Goal: Task Accomplishment & Management: Use online tool/utility

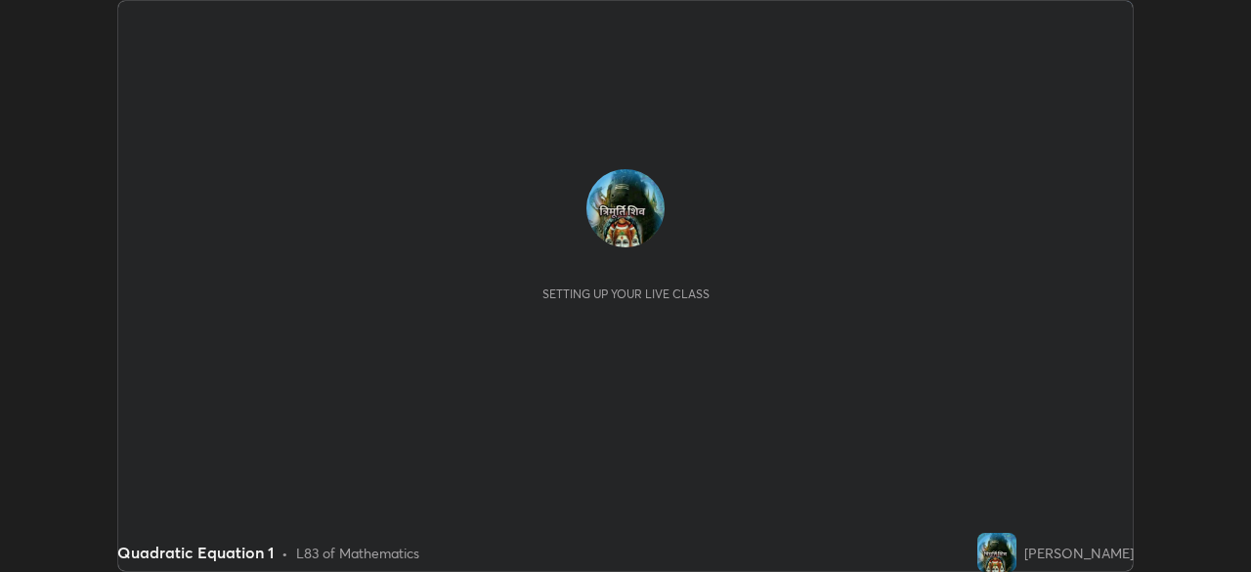
scroll to position [572, 1250]
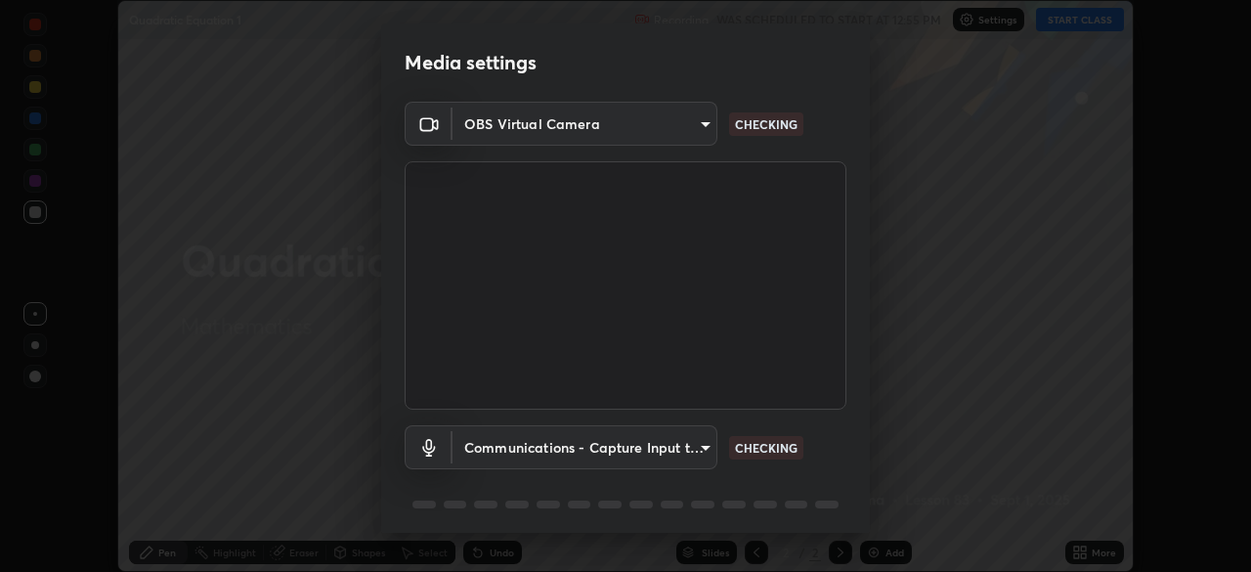
type input "a336d64f64e55d8aa7a740c0692a000d9b2cd72565bf31e1fe246034b728a4c7"
type input "communications"
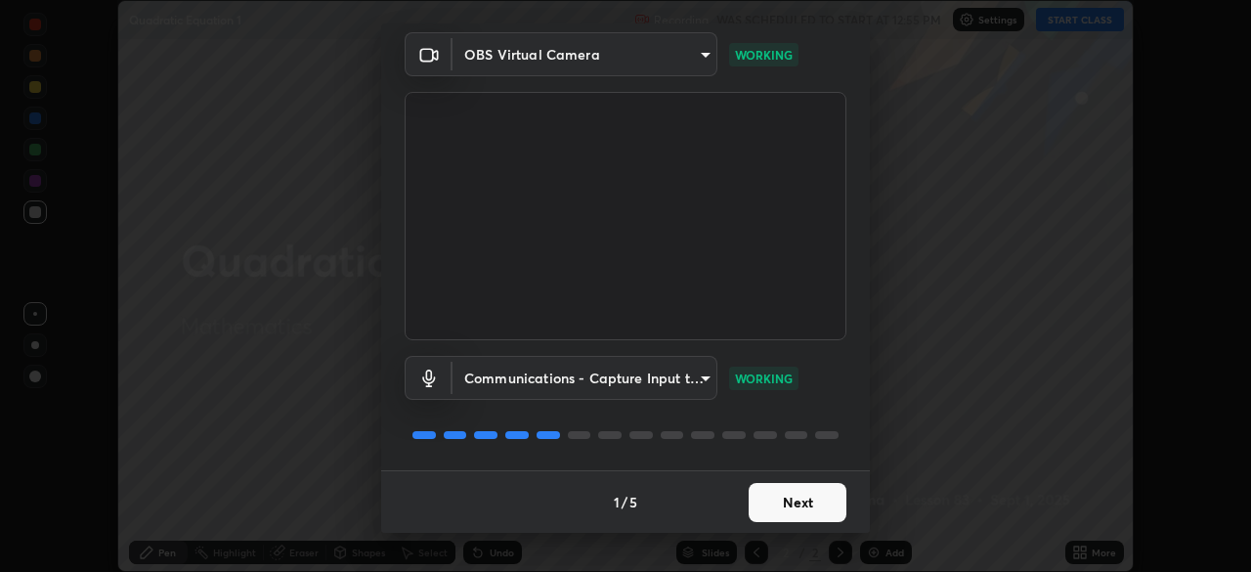
click at [809, 508] on button "Next" at bounding box center [797, 502] width 98 height 39
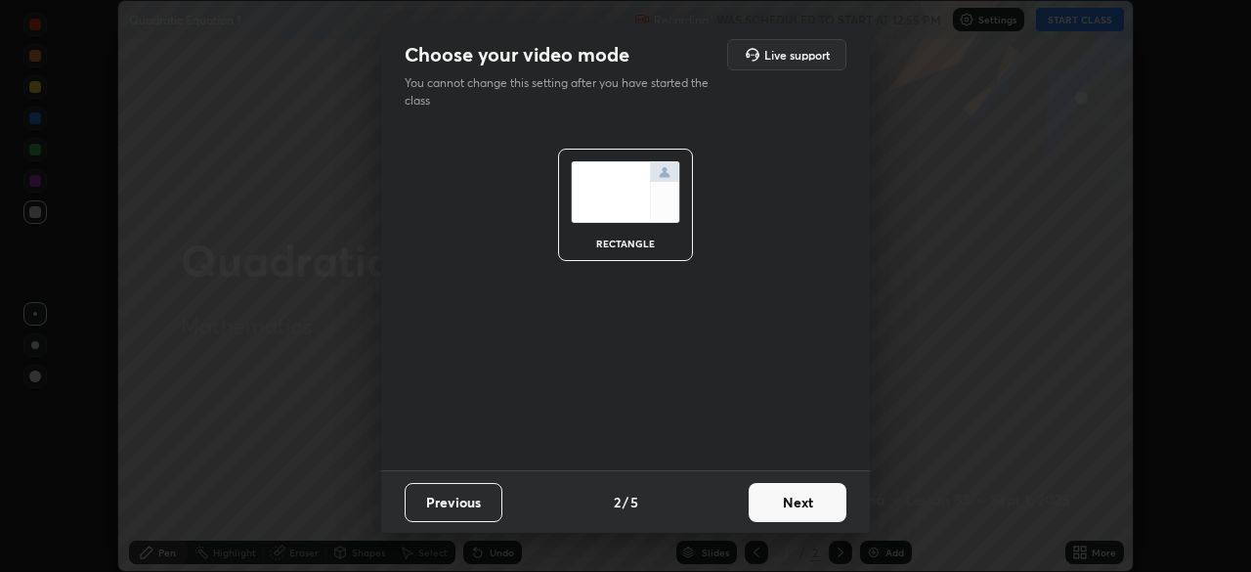
scroll to position [0, 0]
click at [811, 498] on button "Next" at bounding box center [797, 502] width 98 height 39
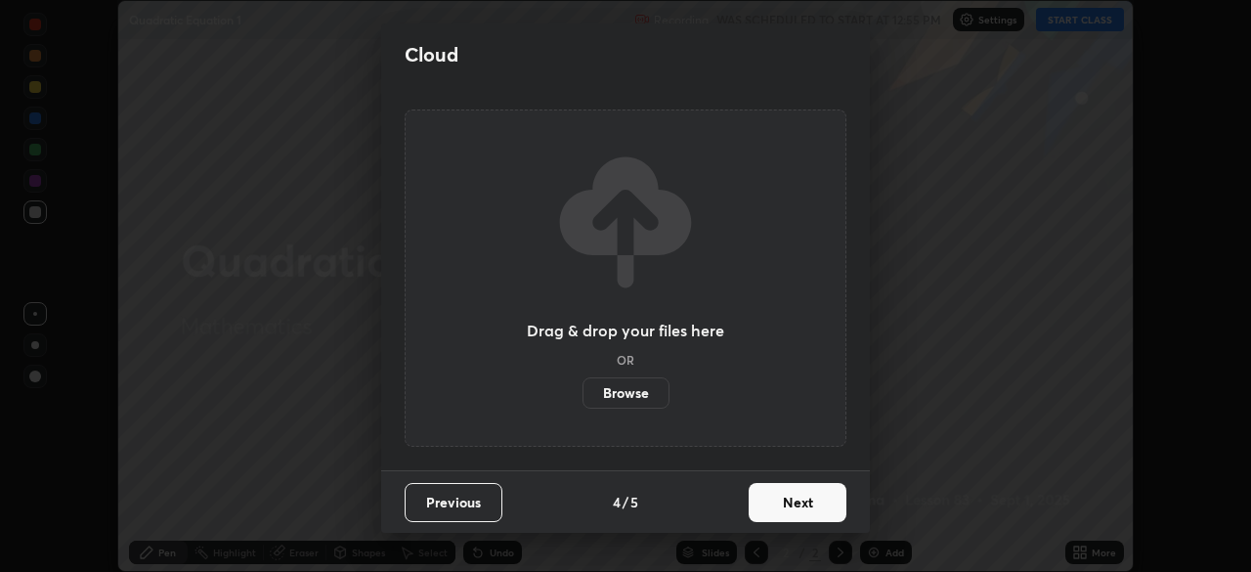
click at [807, 503] on button "Next" at bounding box center [797, 502] width 98 height 39
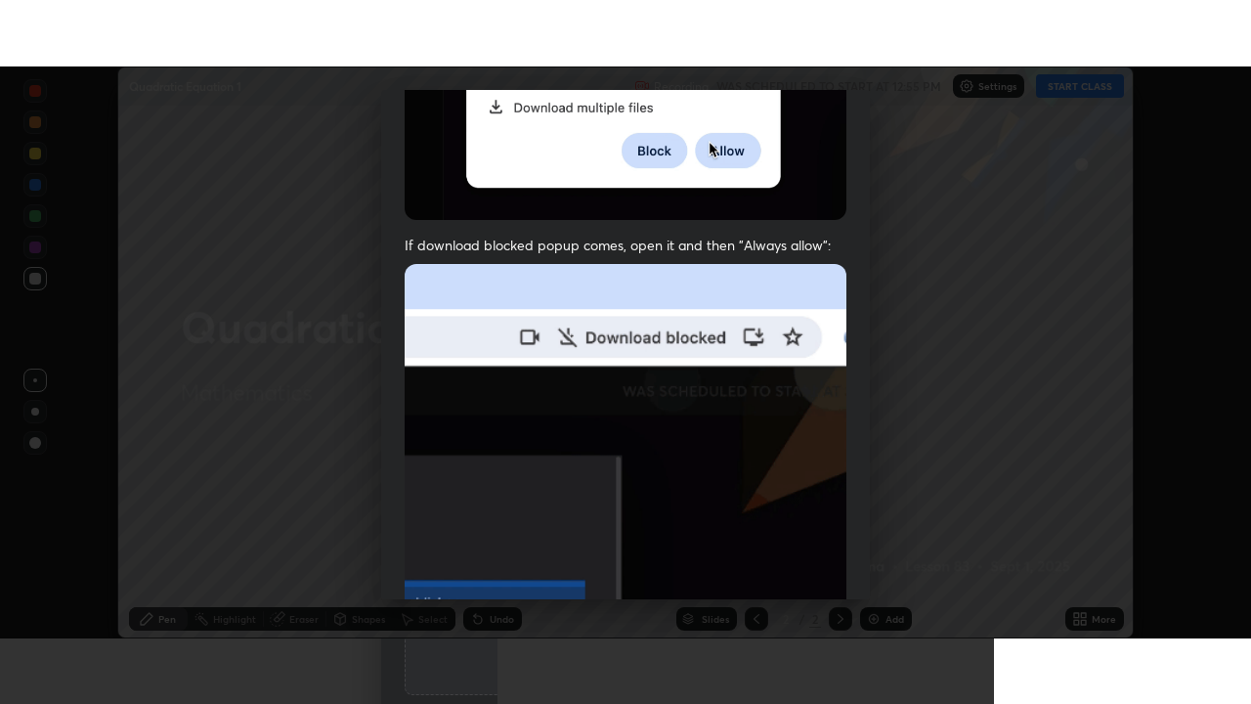
scroll to position [468, 0]
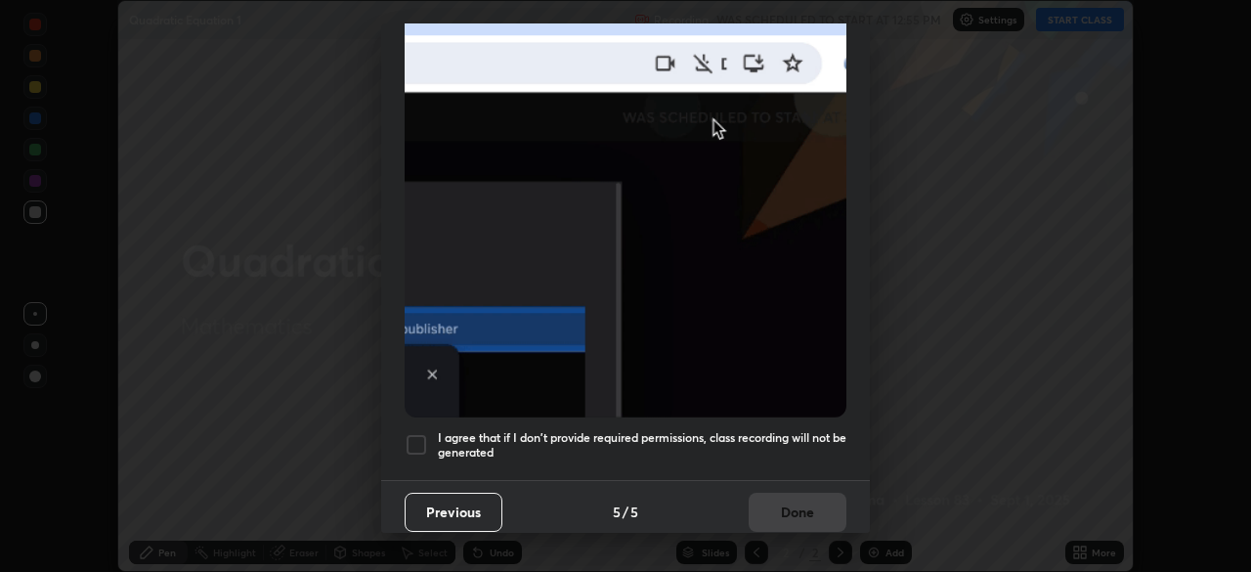
click at [414, 436] on div at bounding box center [416, 444] width 23 height 23
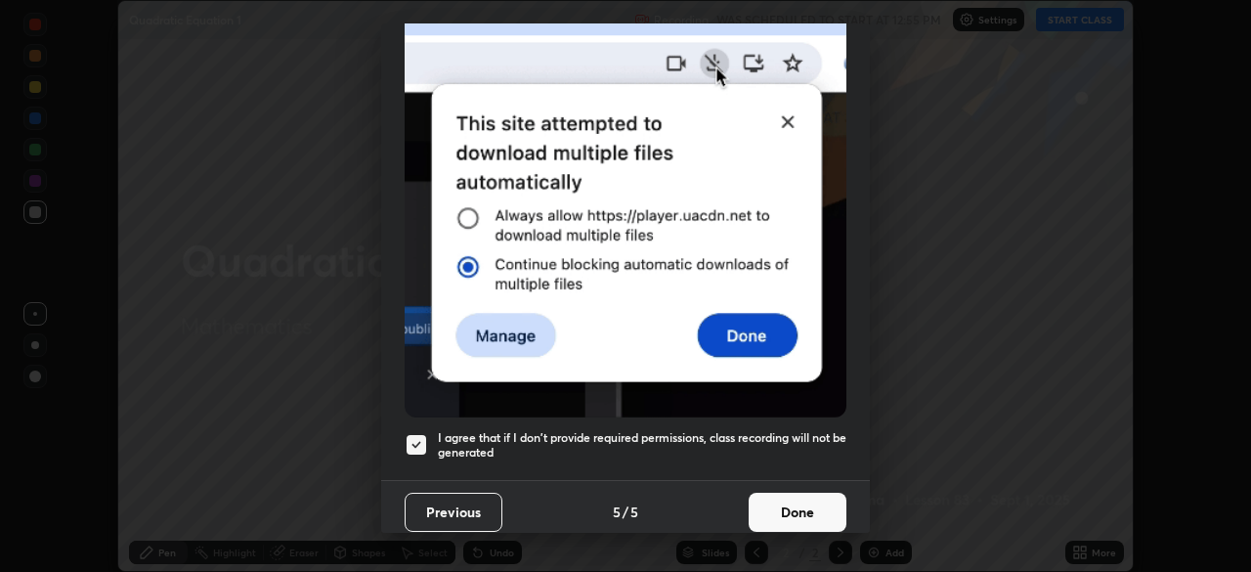
click at [762, 508] on button "Done" at bounding box center [797, 511] width 98 height 39
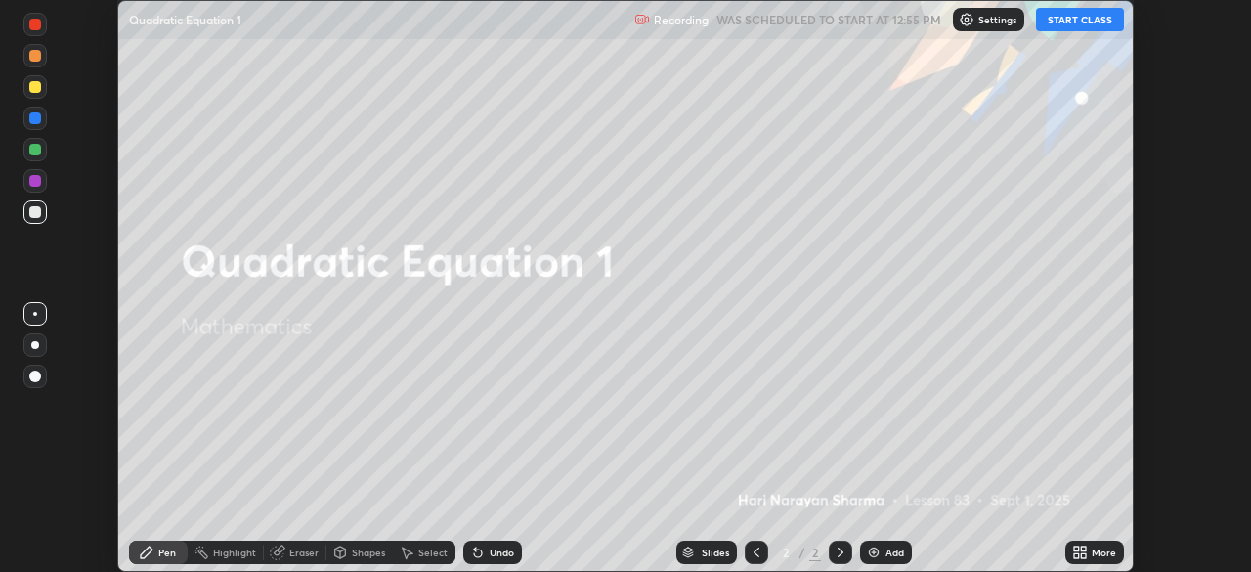
click at [1073, 26] on button "START CLASS" at bounding box center [1080, 19] width 88 height 23
click at [1076, 555] on icon at bounding box center [1076, 555] width 5 height 5
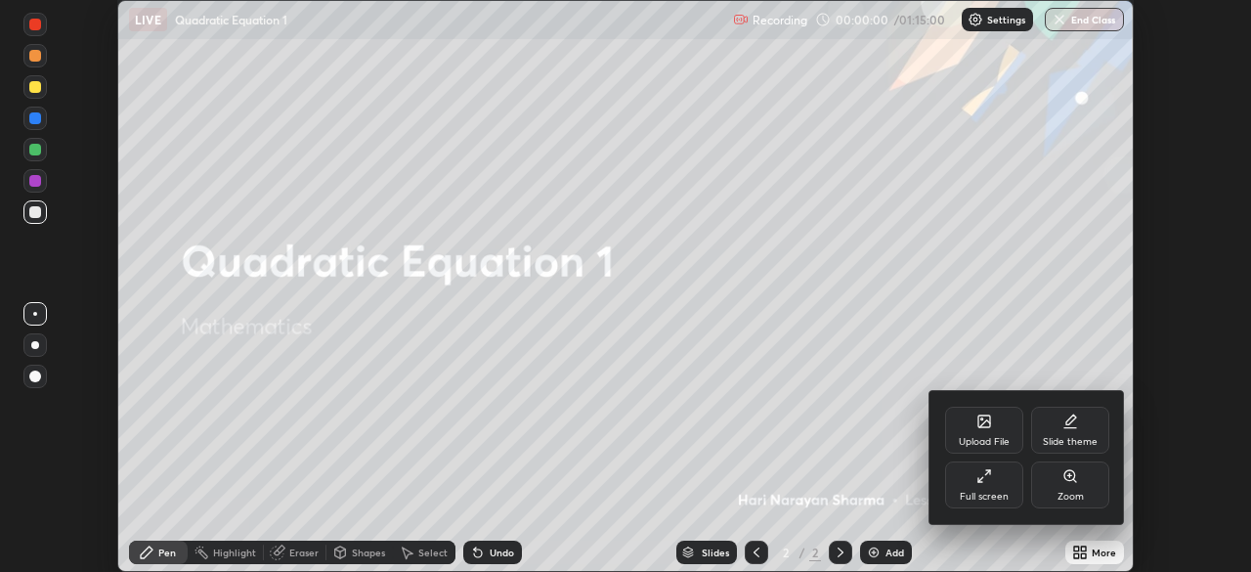
click at [988, 481] on icon at bounding box center [984, 476] width 16 height 16
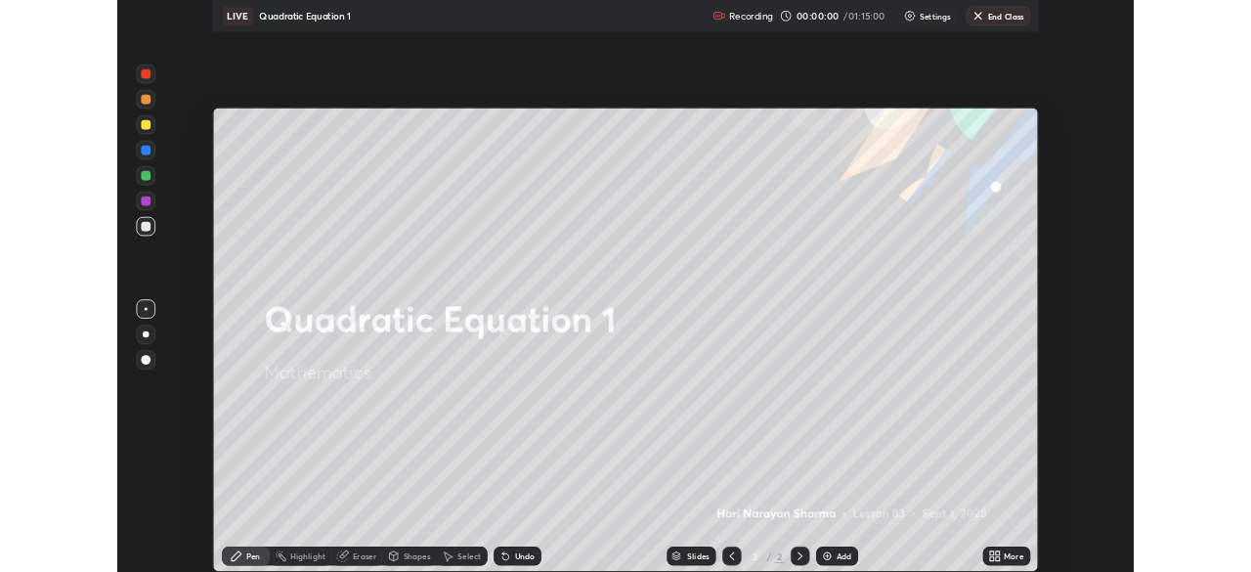
scroll to position [704, 1251]
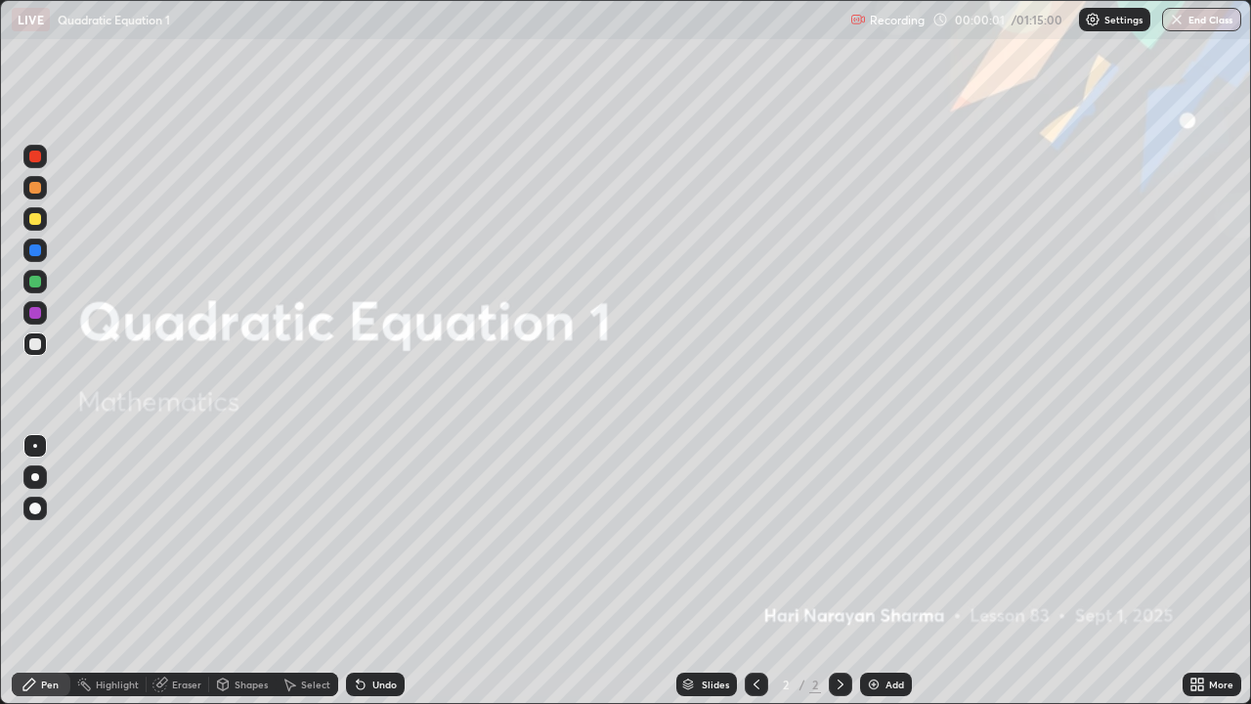
click at [876, 571] on div "Add" at bounding box center [886, 683] width 52 height 23
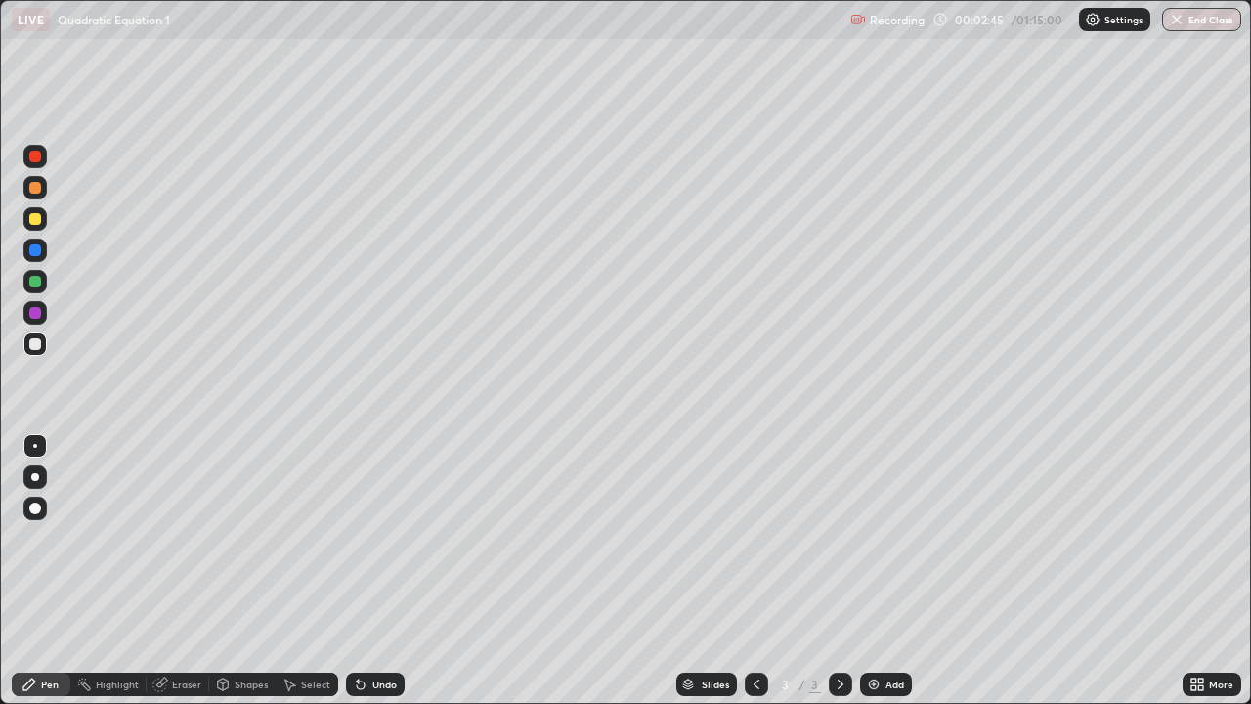
click at [27, 571] on icon at bounding box center [29, 684] width 12 height 12
click at [40, 218] on div at bounding box center [35, 219] width 12 height 12
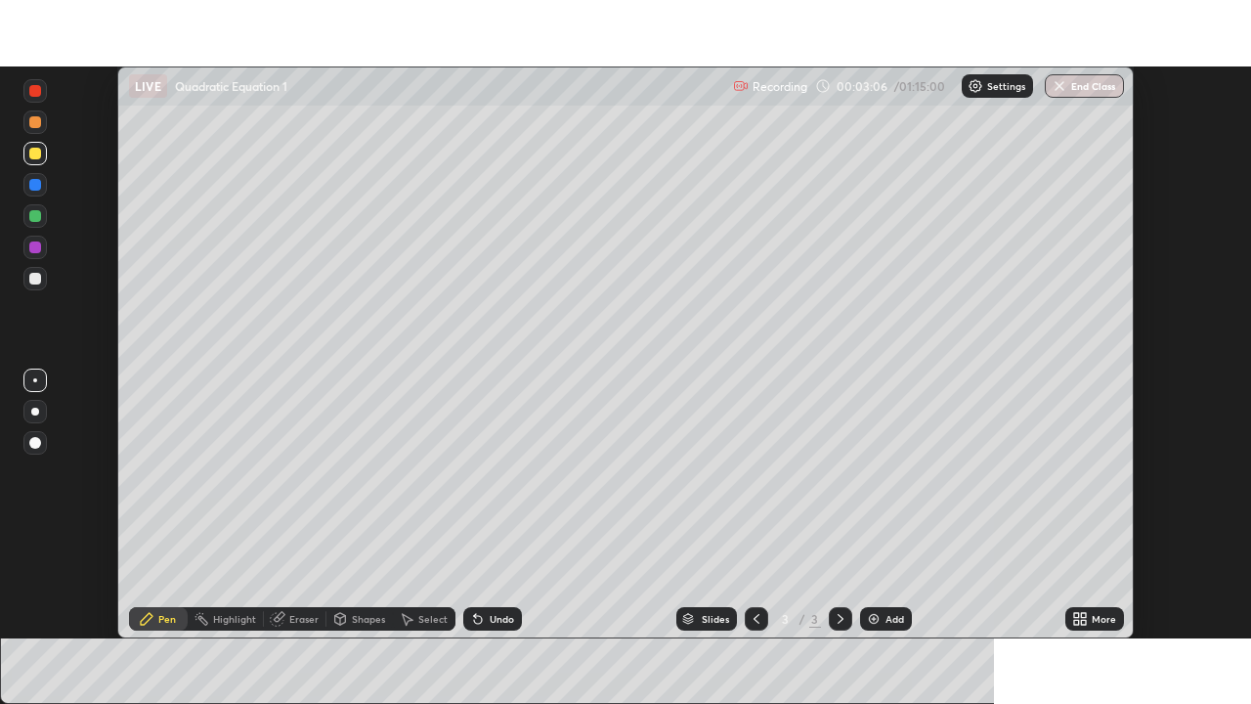
scroll to position [97143, 96464]
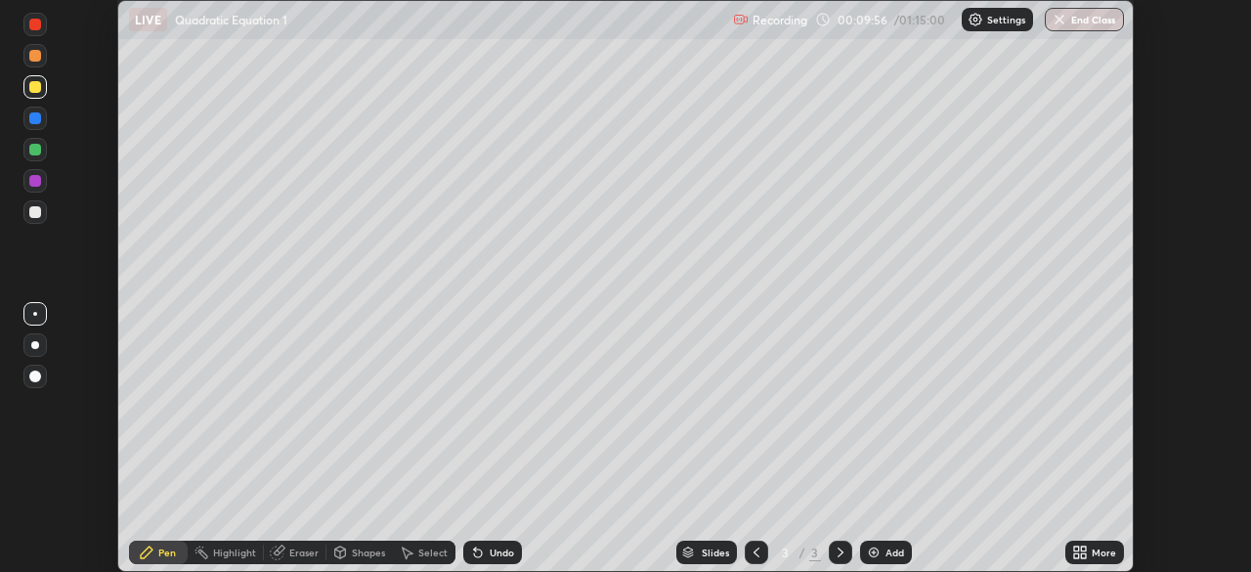
click at [1095, 552] on div "More" at bounding box center [1103, 552] width 24 height 10
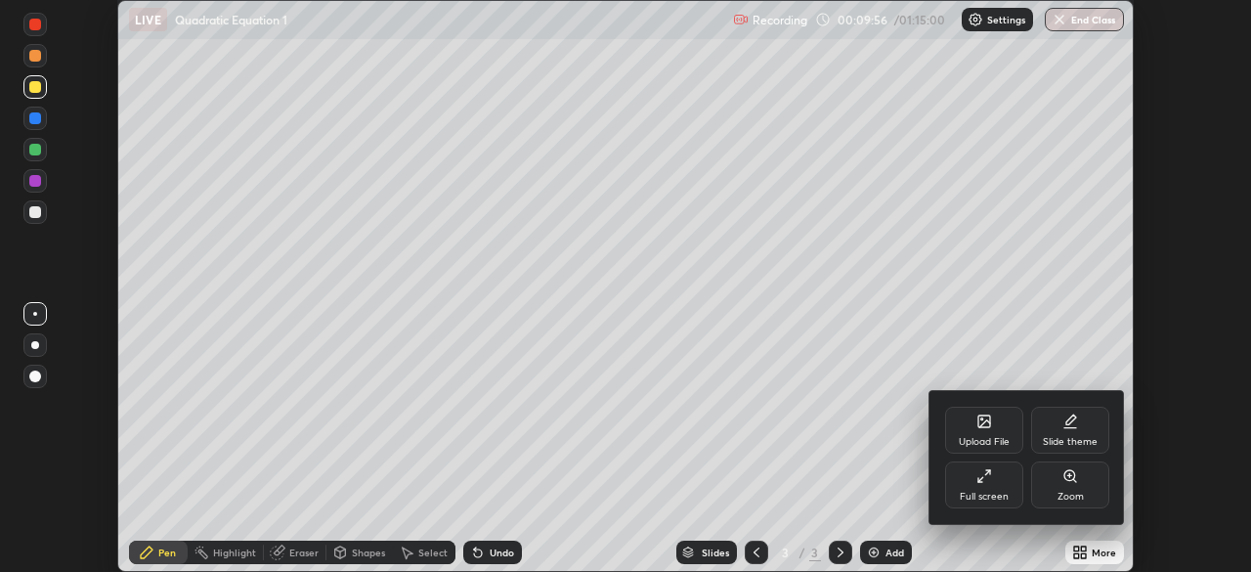
click at [998, 488] on div "Full screen" at bounding box center [984, 484] width 78 height 47
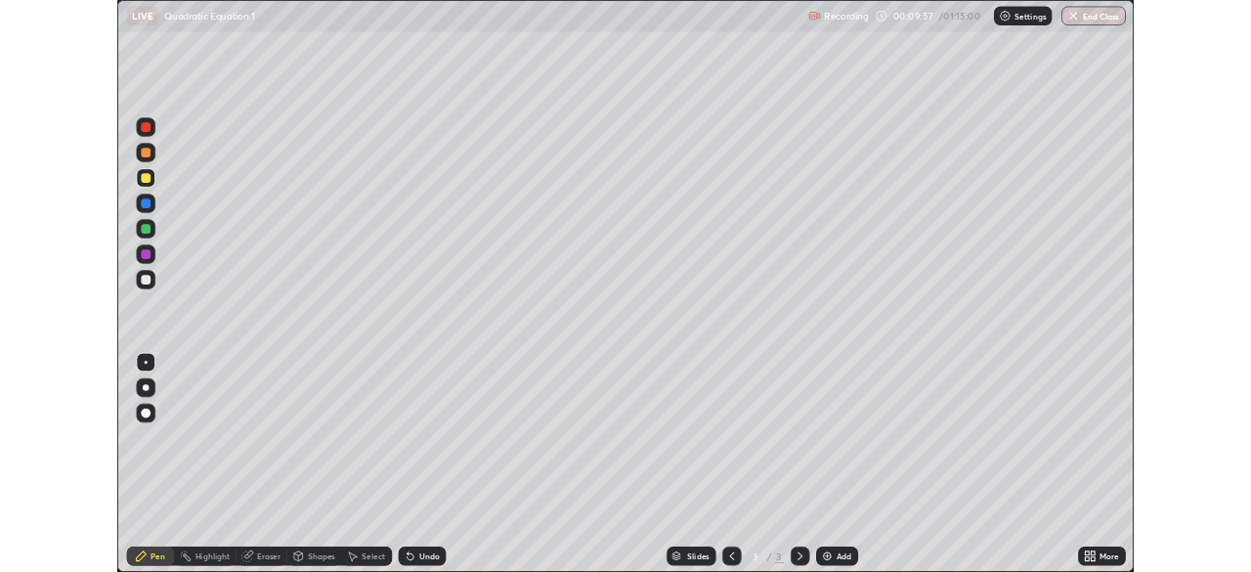
scroll to position [704, 1251]
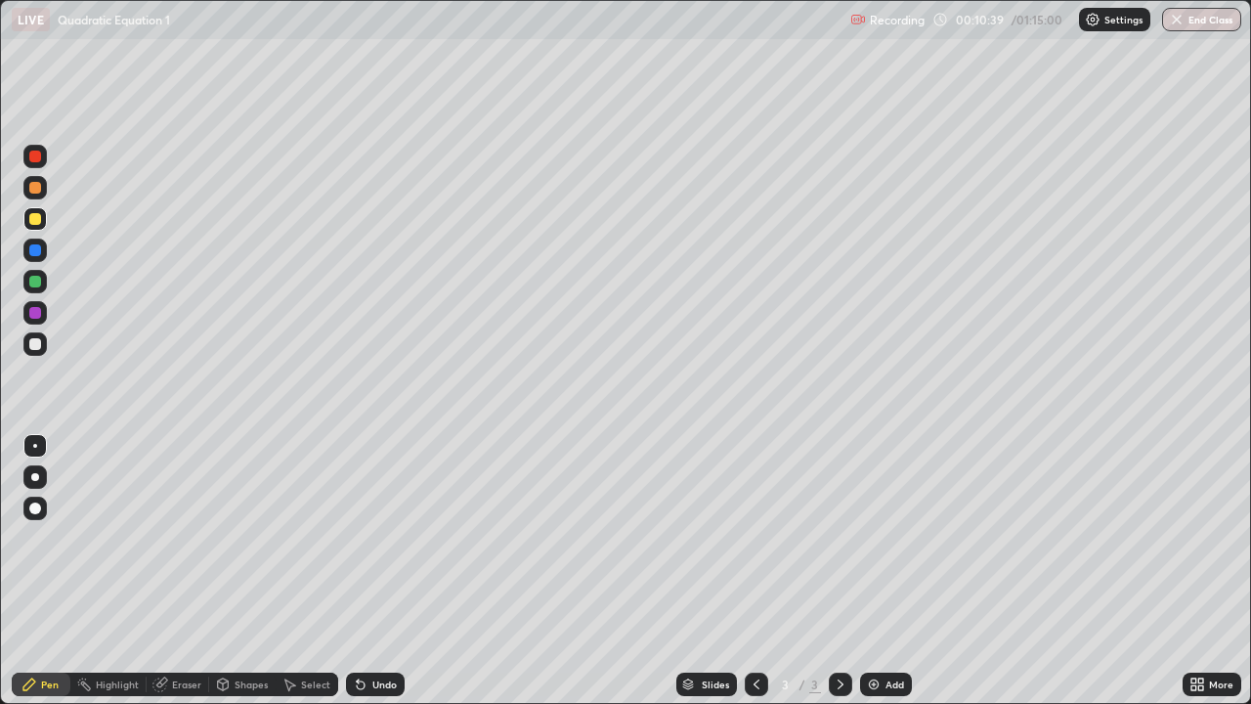
click at [296, 571] on div "Select" at bounding box center [307, 683] width 63 height 23
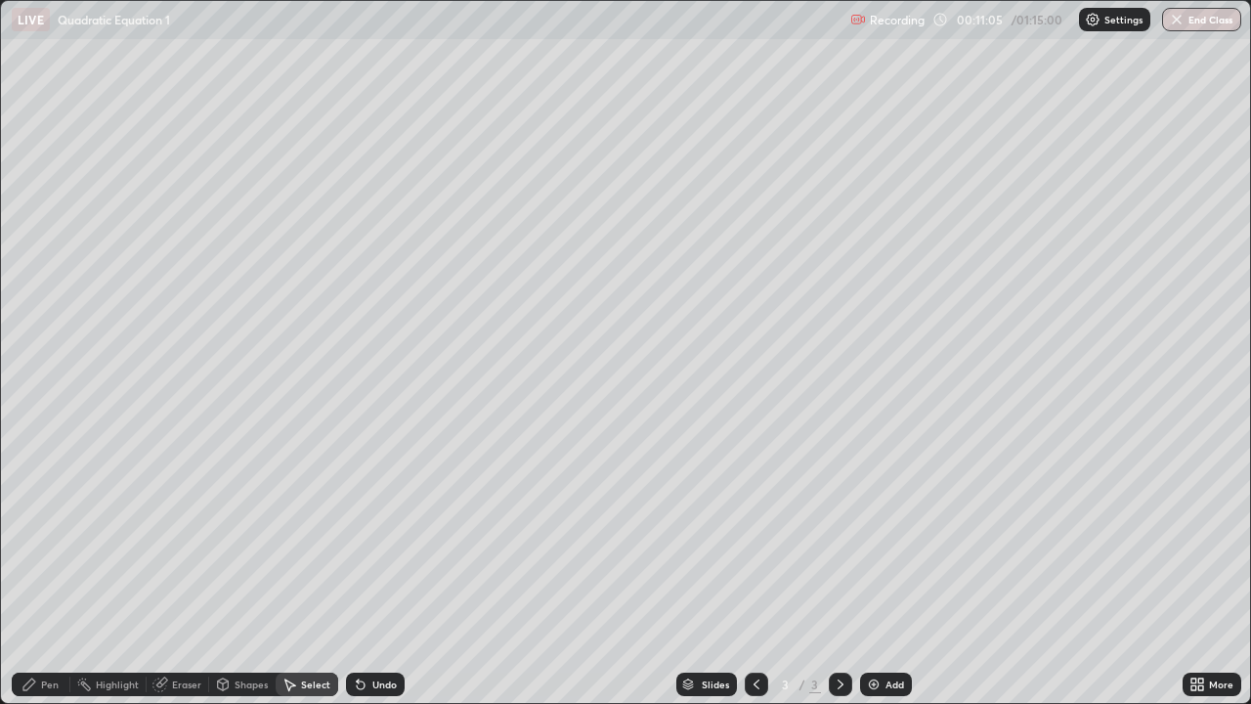
click at [46, 571] on div "Pen" at bounding box center [41, 683] width 59 height 23
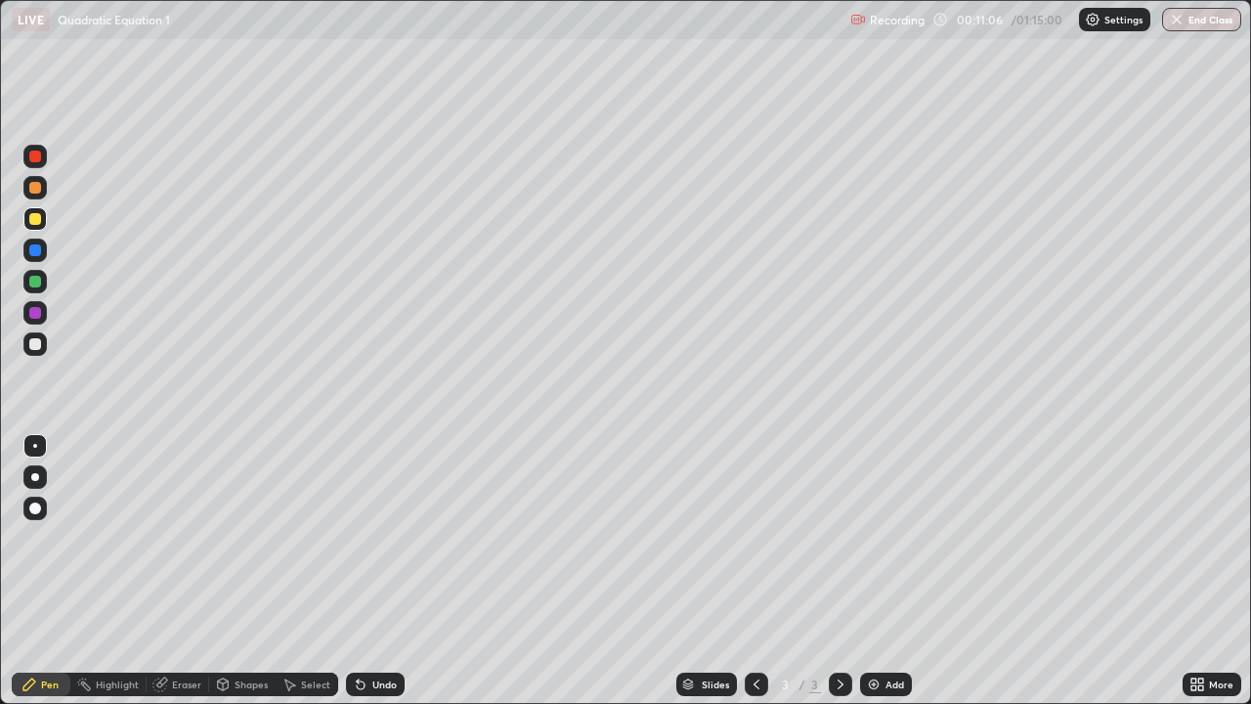
click at [42, 106] on div "Erase all" at bounding box center [35, 351] width 47 height 625
click at [0, 0] on div "LIVE Quadratic Equation 1 Recording 00:11:56 / 01:15:00 Settings End Class" at bounding box center [625, 19] width 1251 height 39
click at [0, 0] on div "LIVE Quadratic Equation 1 Recording 00:11:58 / 01:15:00 Settings End Class" at bounding box center [625, 19] width 1251 height 39
click at [854, 571] on div "Slides 3 / 3 Add" at bounding box center [794, 683] width 778 height 39
click at [881, 571] on div "Add" at bounding box center [886, 683] width 52 height 23
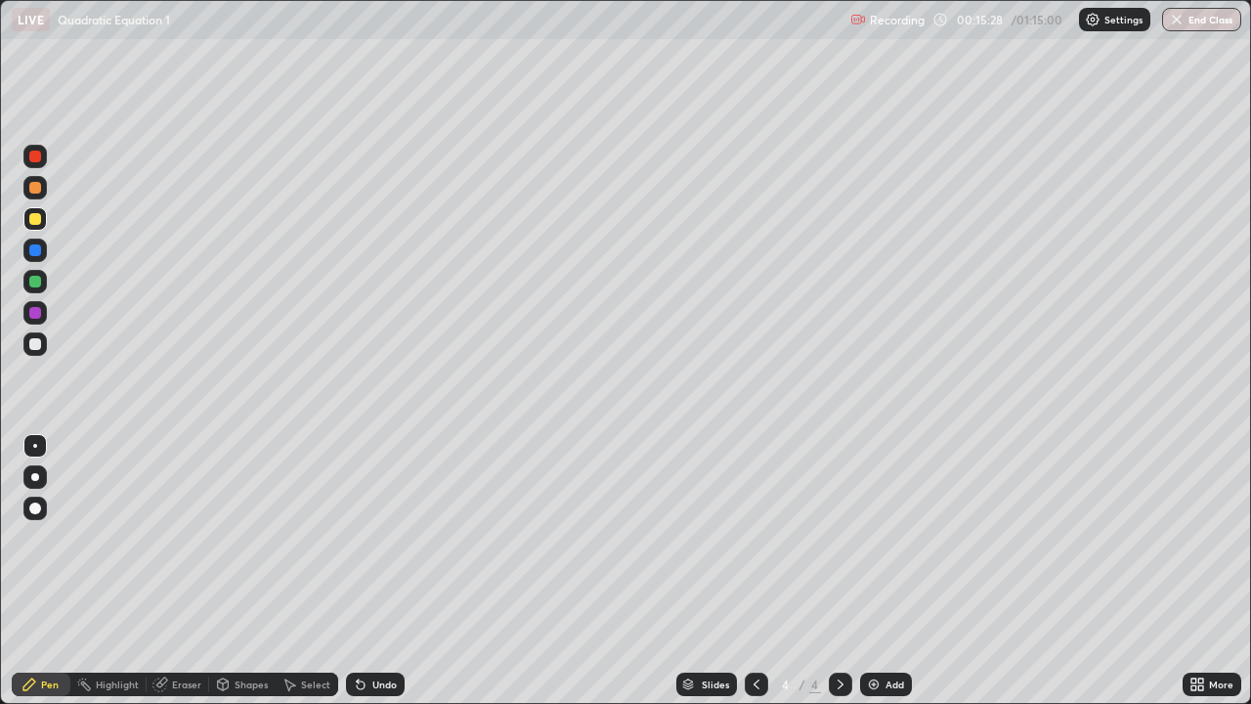
click at [376, 571] on div "Undo" at bounding box center [384, 684] width 24 height 10
click at [295, 571] on icon at bounding box center [289, 684] width 16 height 16
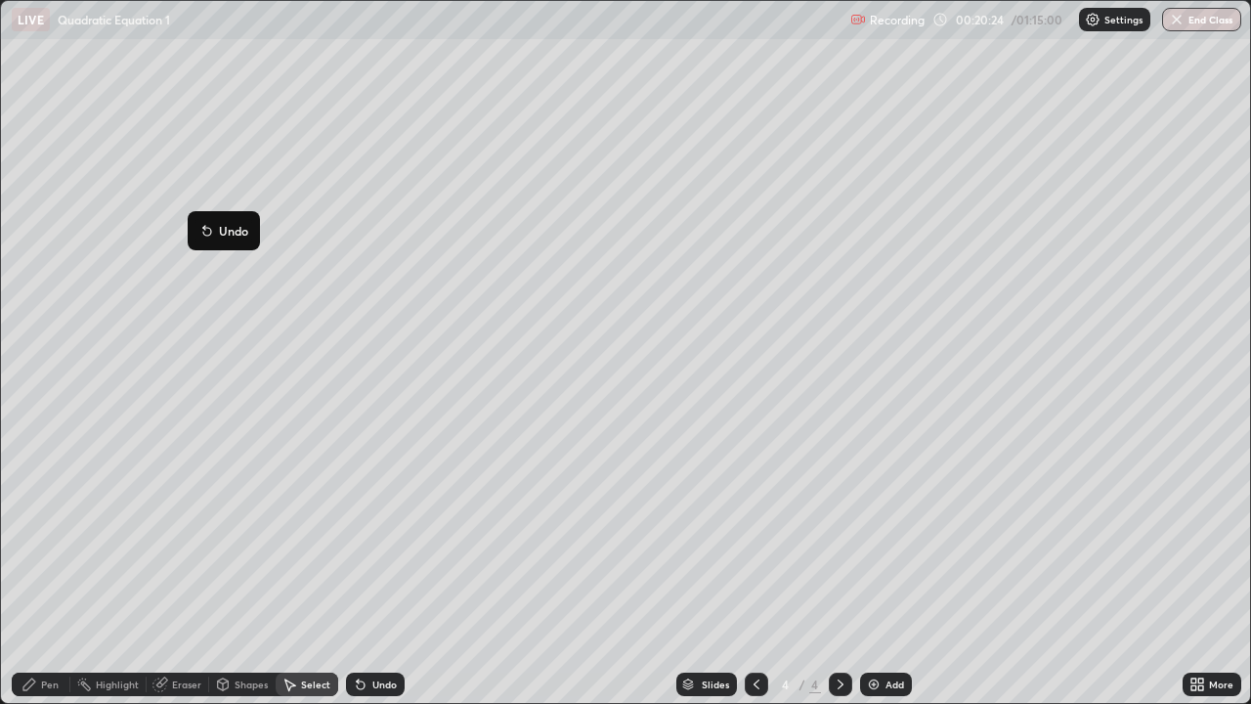
click at [757, 571] on div at bounding box center [756, 683] width 23 height 39
click at [839, 571] on icon at bounding box center [841, 684] width 16 height 16
click at [306, 571] on div "Select" at bounding box center [307, 683] width 63 height 39
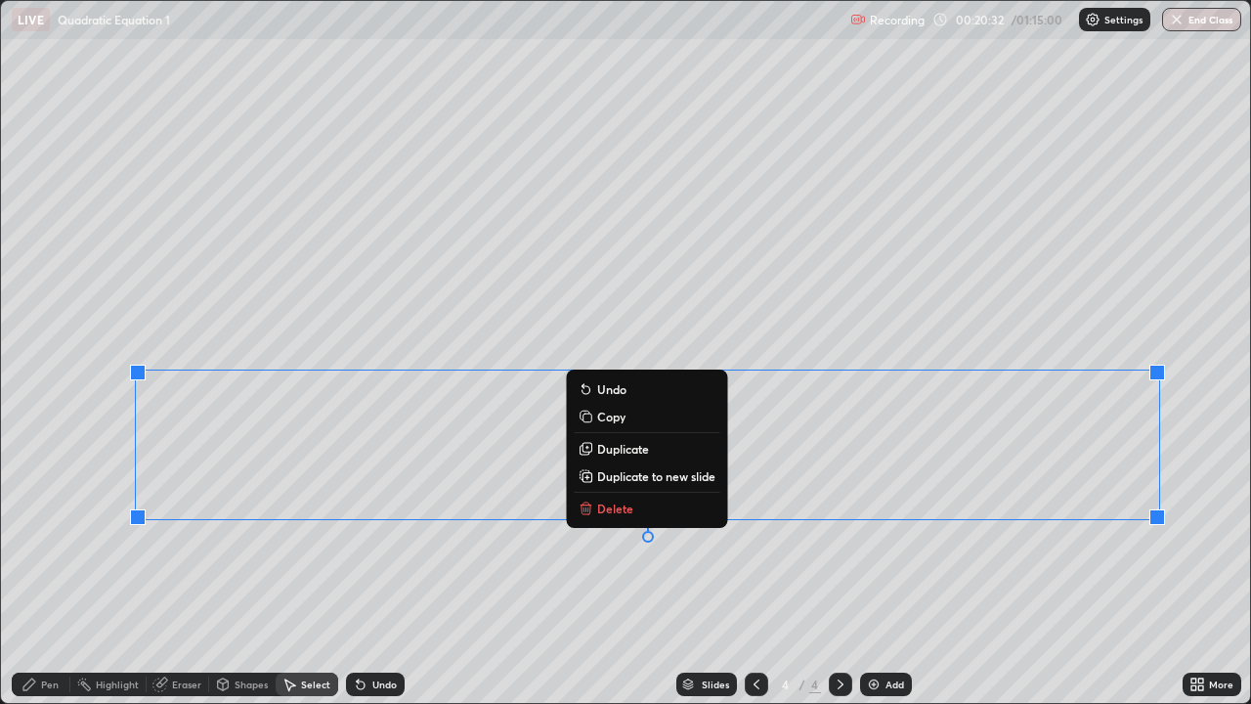
click at [614, 482] on p "Duplicate to new slide" at bounding box center [656, 476] width 118 height 16
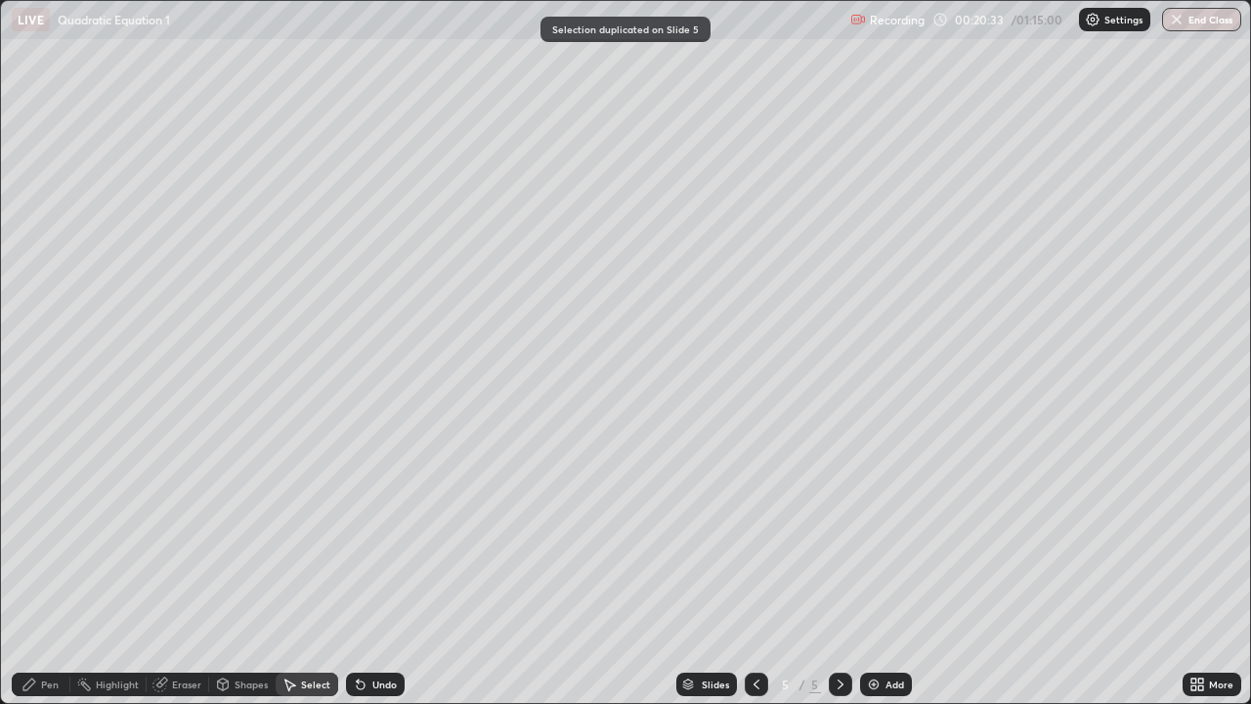
click at [752, 571] on icon at bounding box center [756, 684] width 16 height 16
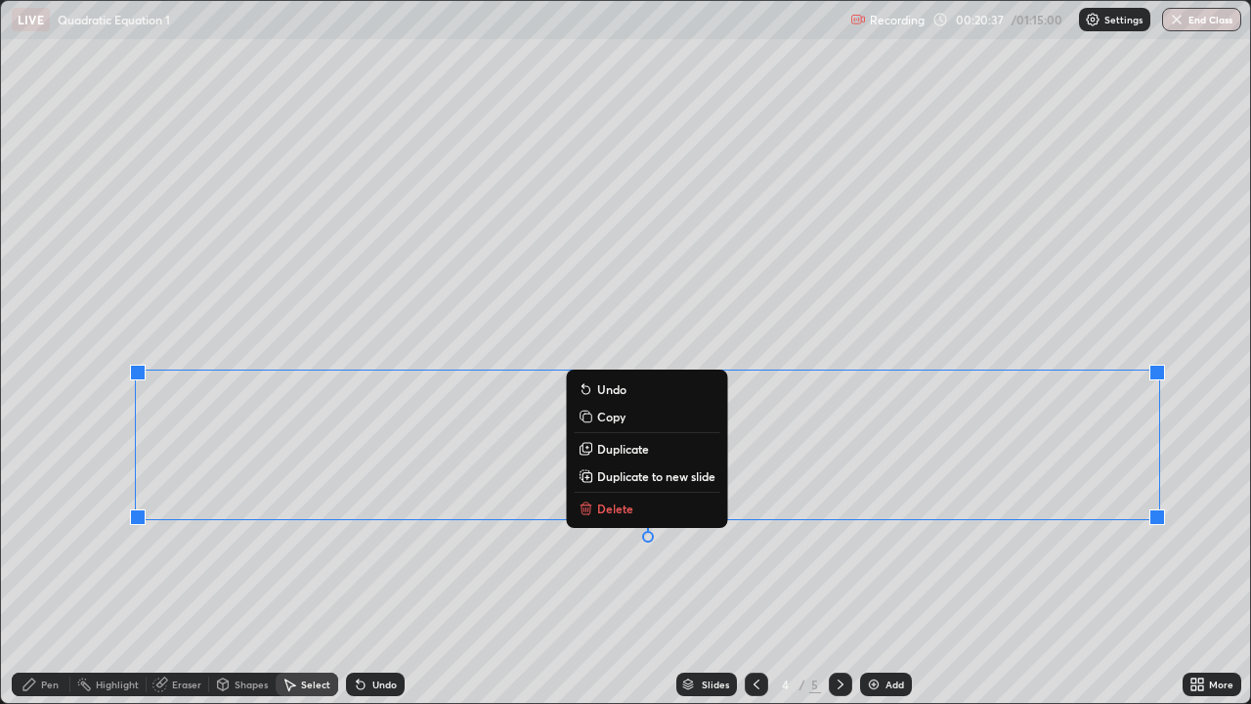
click at [607, 505] on p "Delete" at bounding box center [615, 508] width 36 height 16
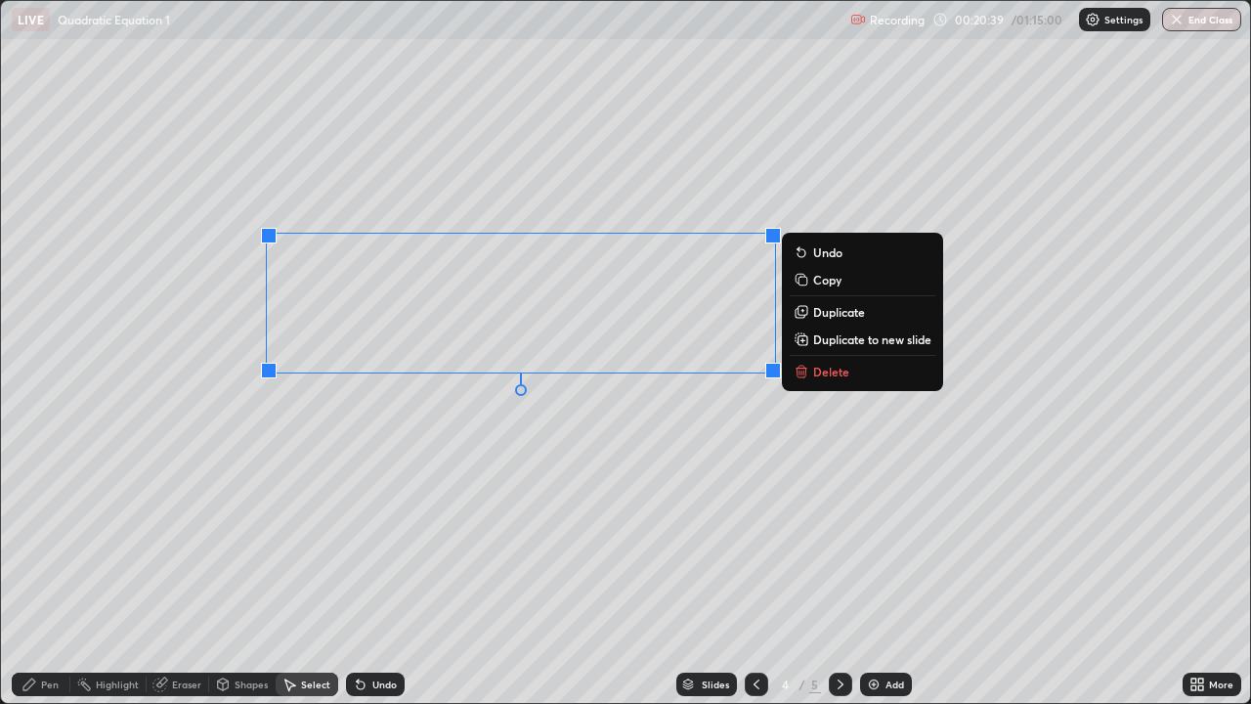
click at [814, 373] on p "Delete" at bounding box center [831, 371] width 36 height 16
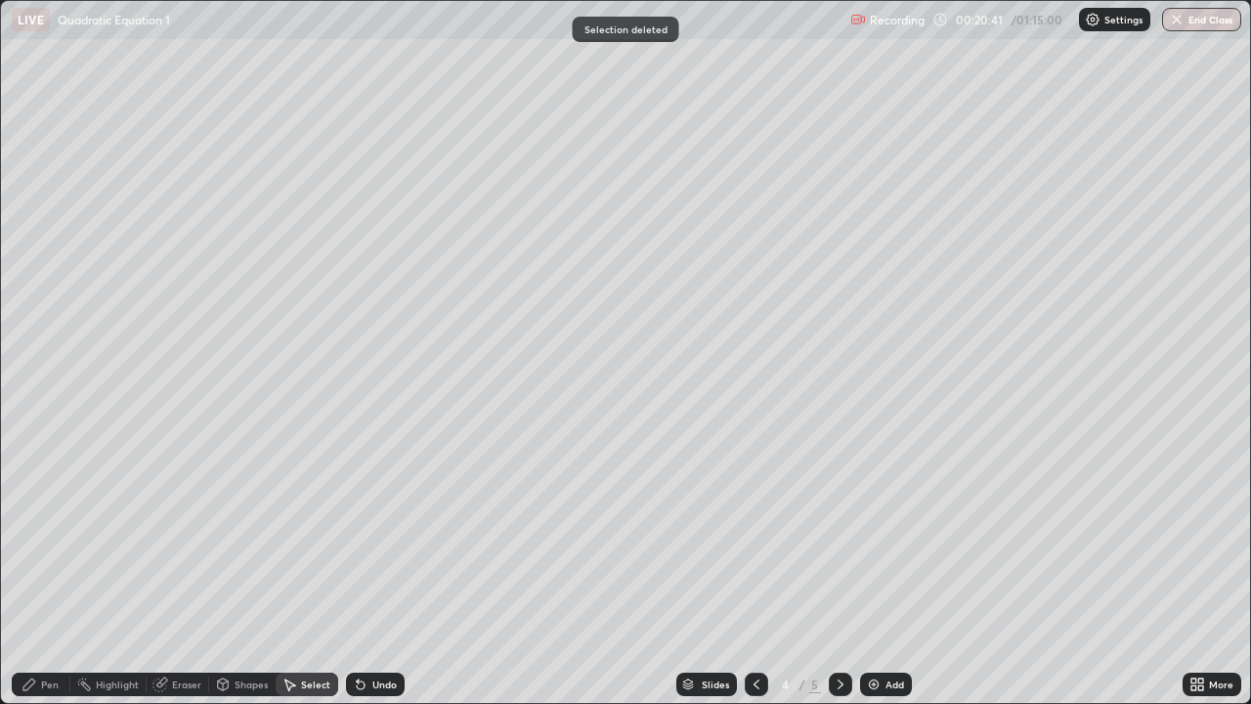
click at [48, 571] on div "Pen" at bounding box center [50, 684] width 18 height 10
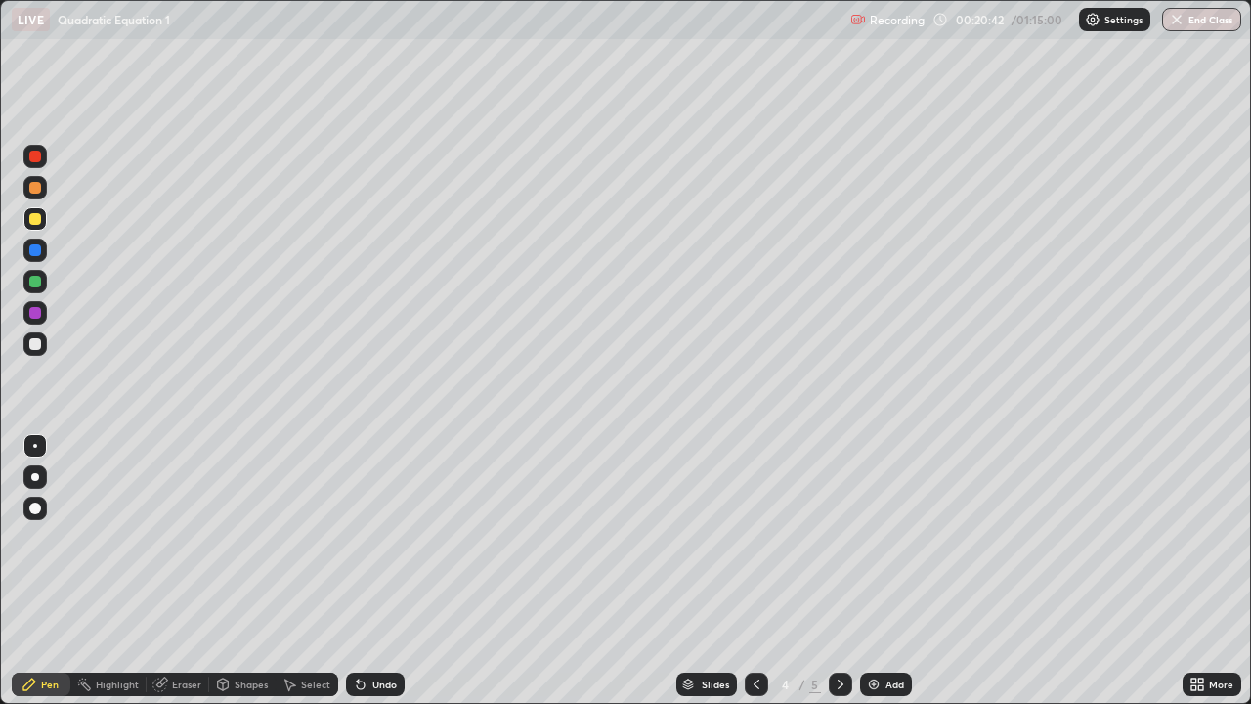
click at [33, 341] on div at bounding box center [35, 344] width 12 height 12
click at [0, 0] on div "LIVE Quadratic Equation 1 Recording 00:20:48 / 01:15:00 Settings End Class" at bounding box center [625, 19] width 1251 height 39
click at [0, 0] on div "LIVE Quadratic Equation 1 Recording 00:21:12 / 01:15:00 Settings End Class" at bounding box center [625, 19] width 1251 height 39
click at [407, 571] on div "Slides 4 / 5 Add" at bounding box center [794, 683] width 778 height 39
click at [422, 571] on div "Slides 4 / 5 Add" at bounding box center [794, 683] width 778 height 39
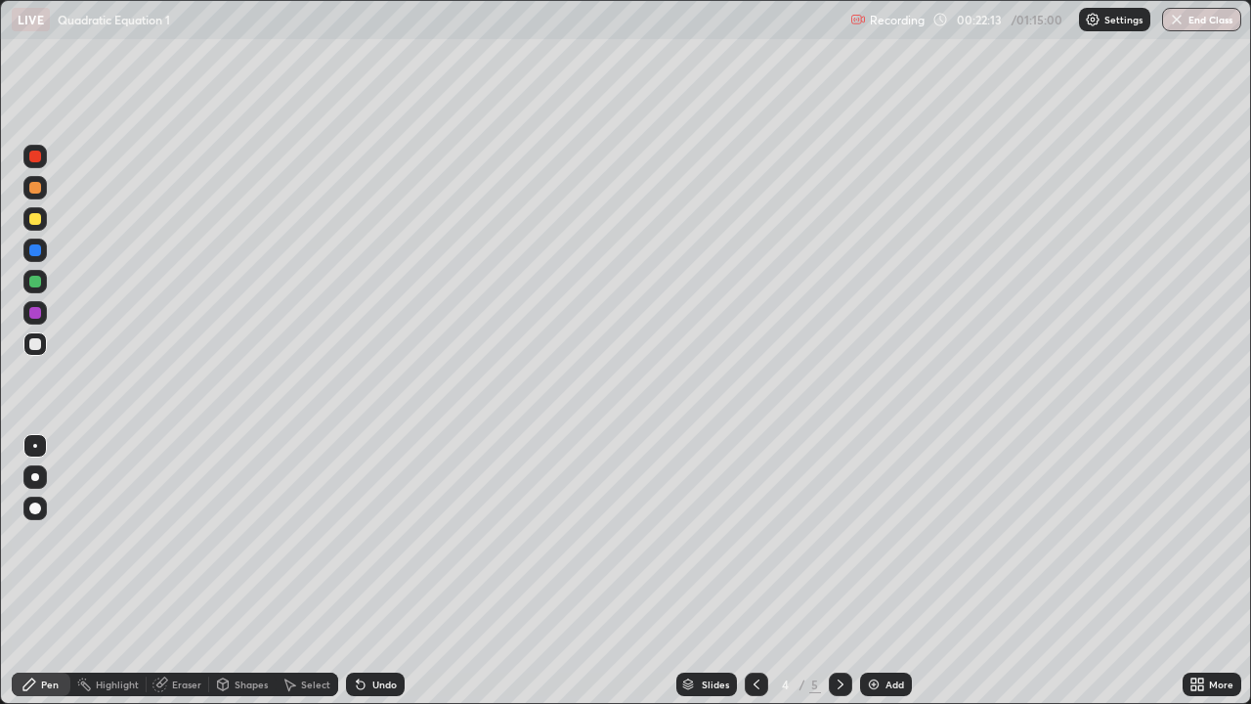
click at [433, 571] on div "Slides 4 / 5 Add" at bounding box center [794, 683] width 778 height 39
click at [754, 571] on icon at bounding box center [756, 684] width 16 height 16
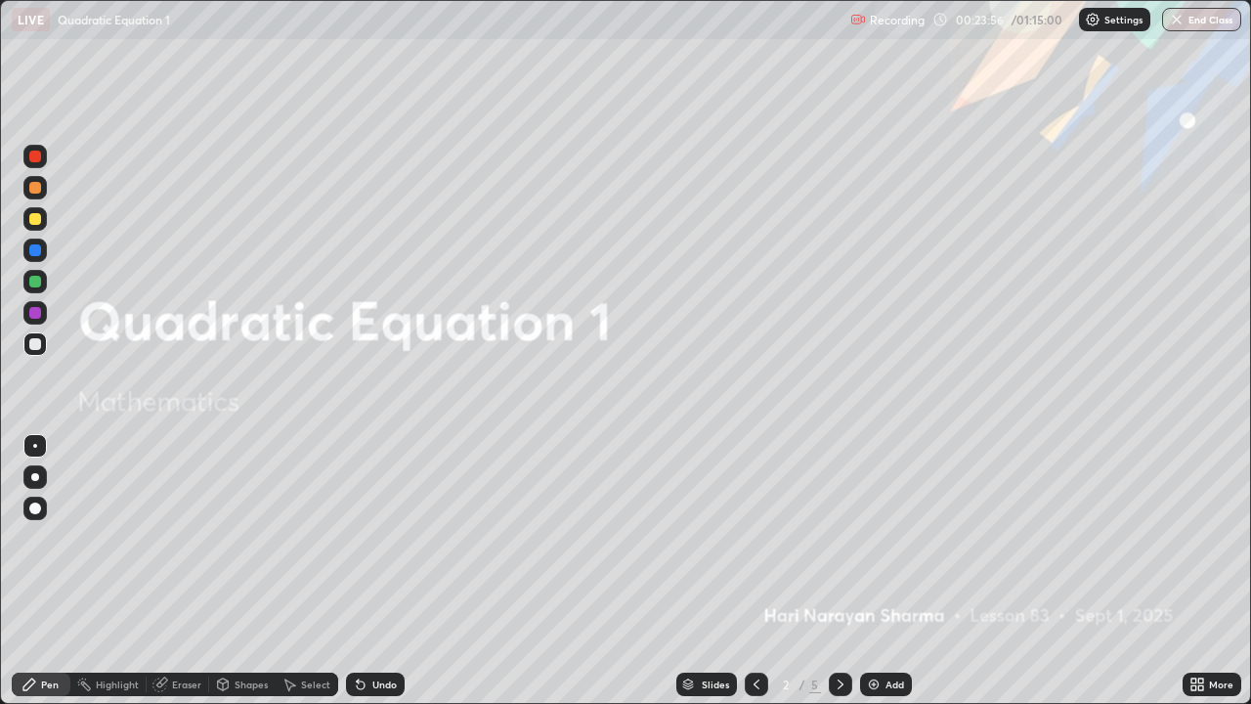
click at [837, 571] on icon at bounding box center [840, 684] width 6 height 10
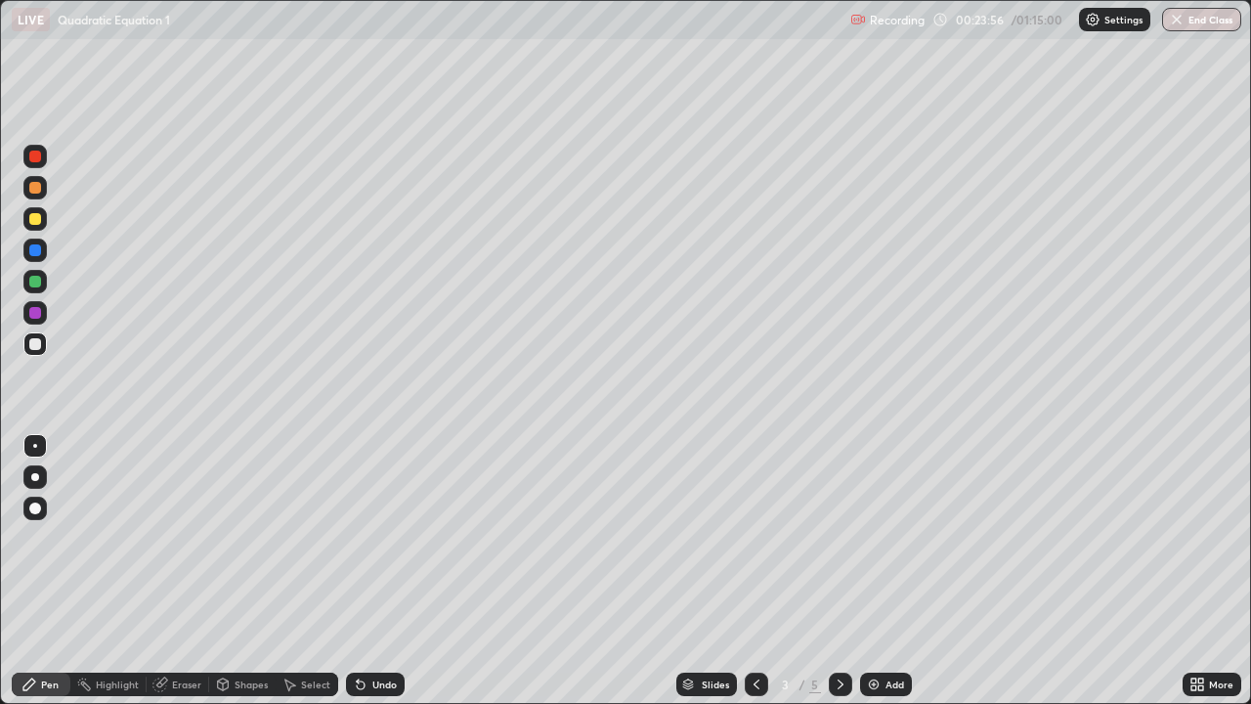
click at [837, 571] on icon at bounding box center [840, 684] width 6 height 10
click at [838, 571] on icon at bounding box center [841, 684] width 16 height 16
click at [325, 571] on div "Select" at bounding box center [315, 684] width 29 height 10
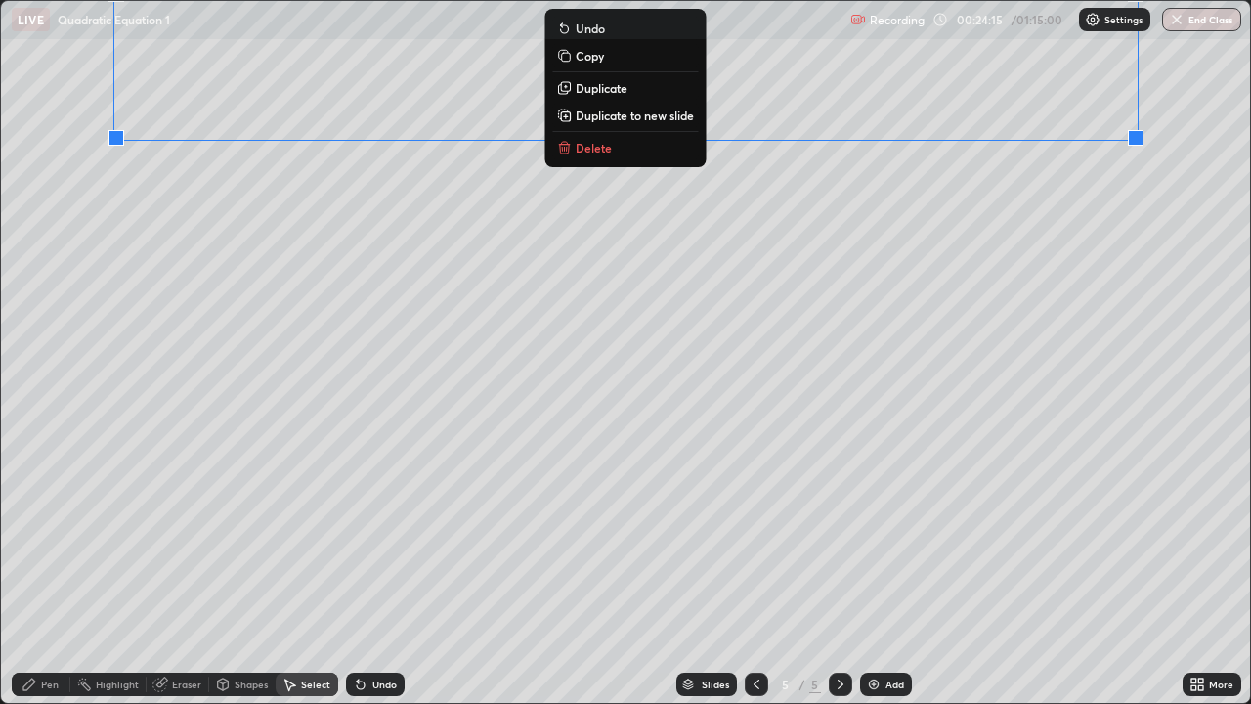
click at [34, 571] on icon at bounding box center [29, 684] width 16 height 16
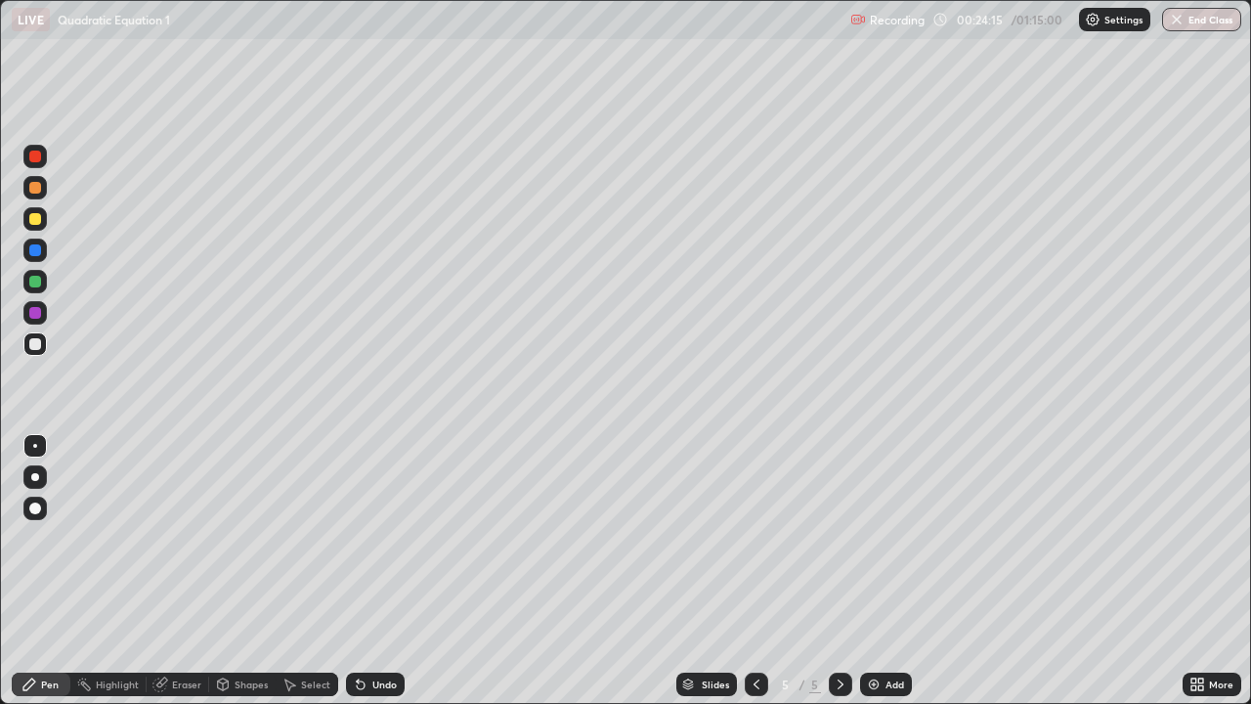
click at [34, 571] on icon at bounding box center [29, 684] width 16 height 16
click at [25, 222] on div at bounding box center [34, 218] width 23 height 23
click at [297, 571] on div "Select" at bounding box center [307, 683] width 63 height 23
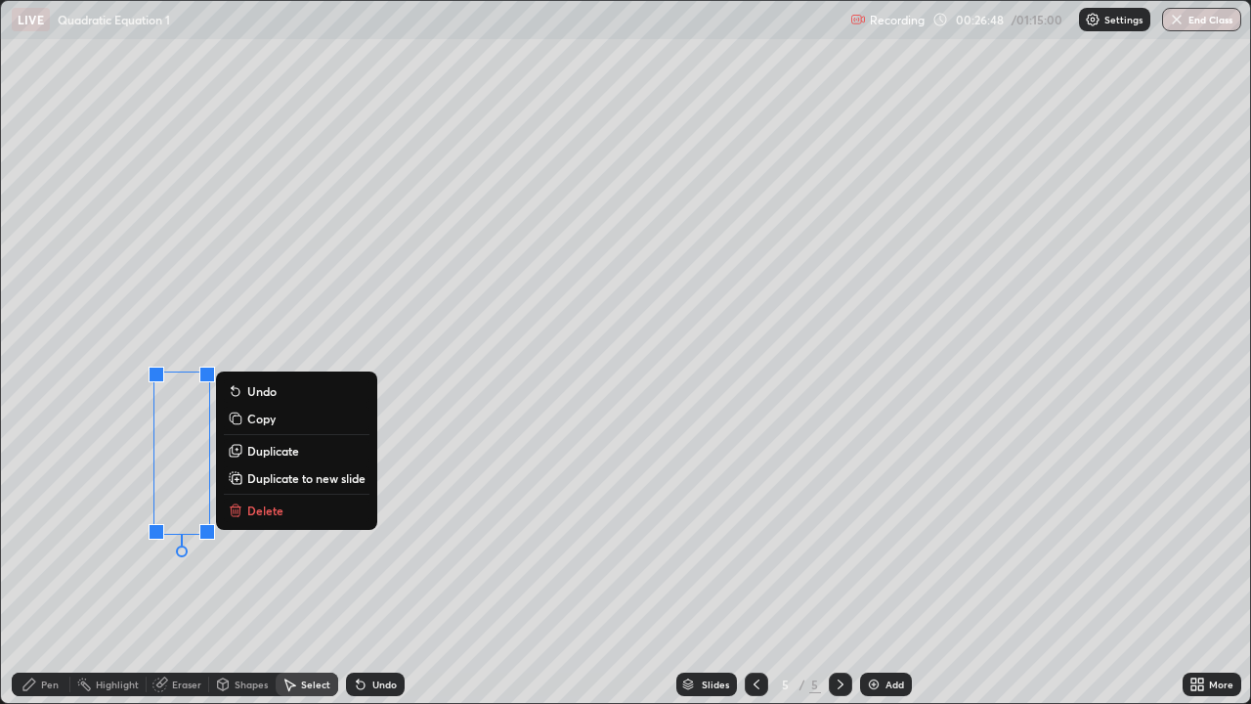
click at [45, 571] on div "Pen" at bounding box center [50, 684] width 18 height 10
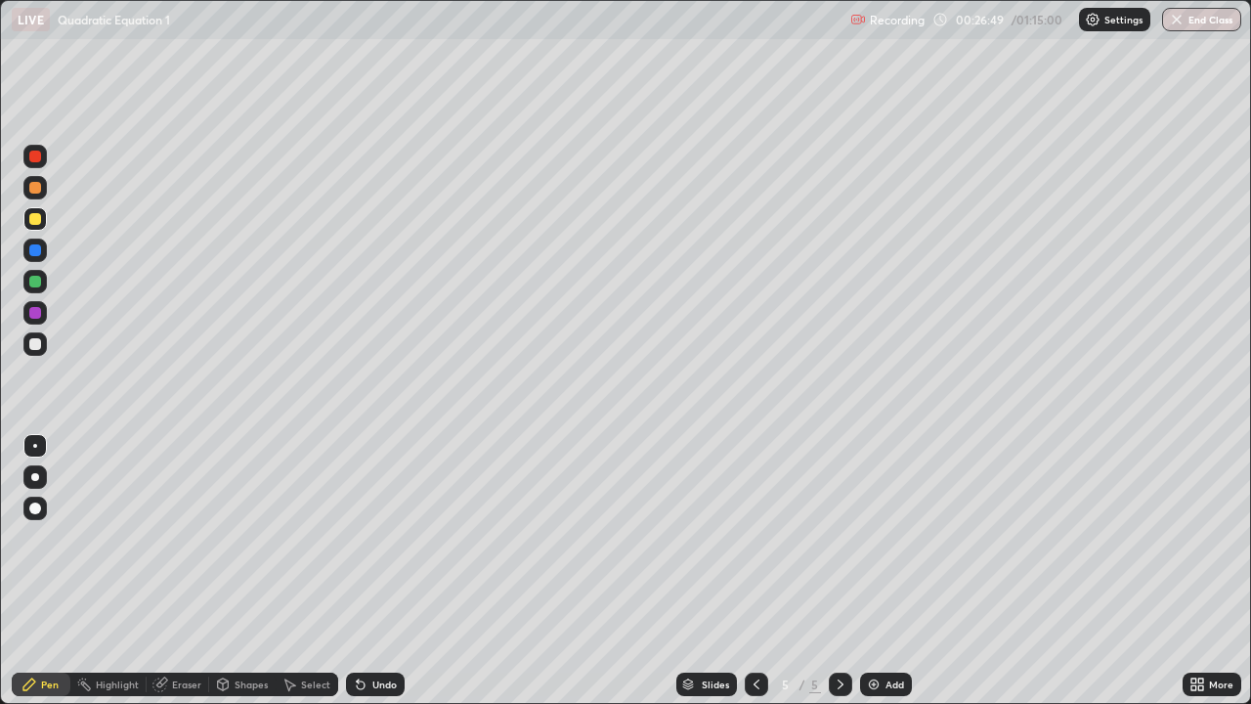
click at [35, 340] on div at bounding box center [35, 344] width 12 height 12
click at [868, 571] on img at bounding box center [874, 684] width 16 height 16
click at [755, 571] on icon at bounding box center [756, 684] width 16 height 16
click at [836, 571] on icon at bounding box center [841, 684] width 16 height 16
click at [833, 571] on icon at bounding box center [841, 684] width 16 height 16
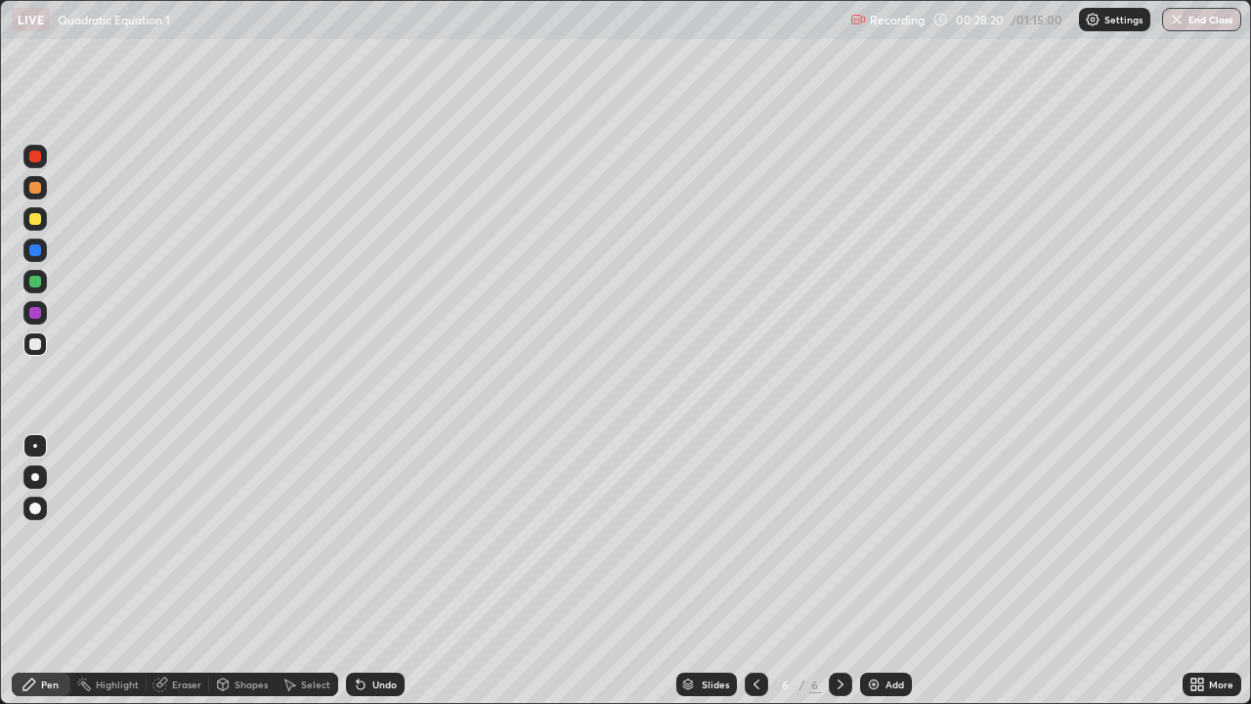
click at [773, 571] on div "6 / 6" at bounding box center [798, 683] width 107 height 39
click at [753, 571] on icon at bounding box center [756, 684] width 6 height 10
click at [830, 571] on div at bounding box center [840, 683] width 23 height 23
click at [754, 571] on icon at bounding box center [756, 684] width 16 height 16
click at [847, 571] on div at bounding box center [840, 683] width 23 height 23
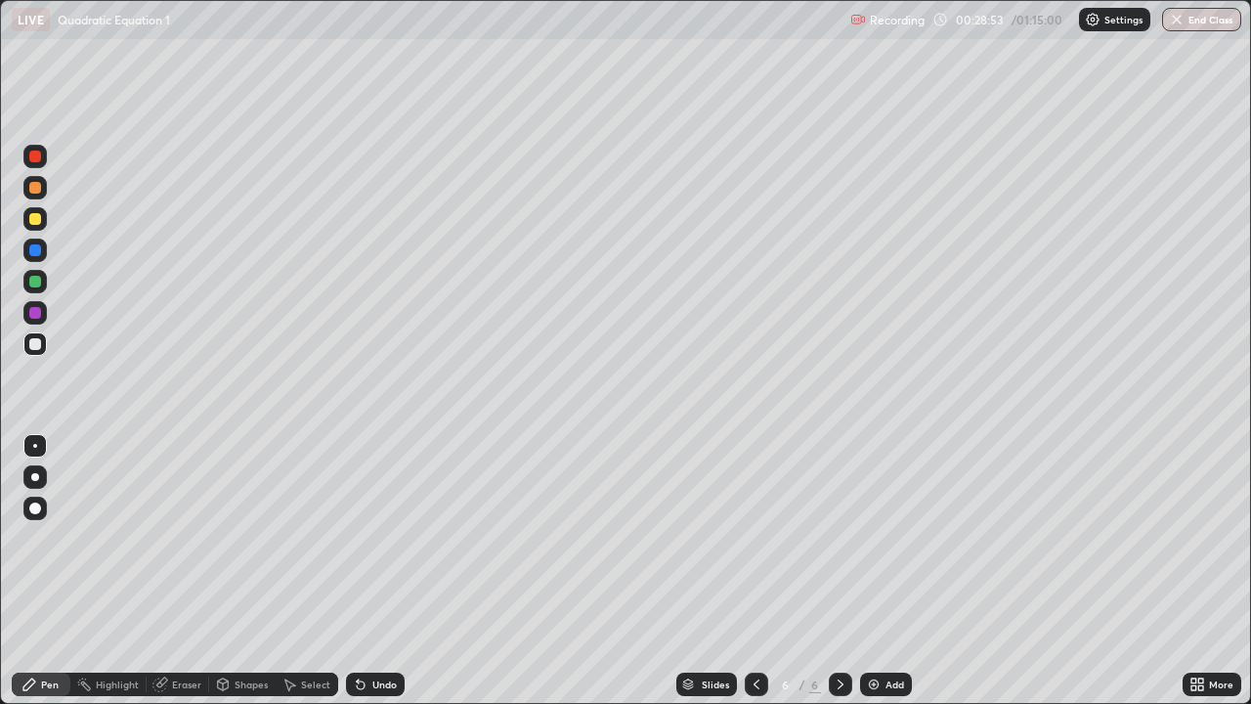
click at [846, 571] on div at bounding box center [840, 683] width 23 height 23
click at [837, 571] on icon at bounding box center [840, 684] width 6 height 10
click at [867, 571] on img at bounding box center [874, 684] width 16 height 16
click at [36, 571] on icon at bounding box center [29, 684] width 16 height 16
click at [34, 221] on div at bounding box center [35, 219] width 12 height 12
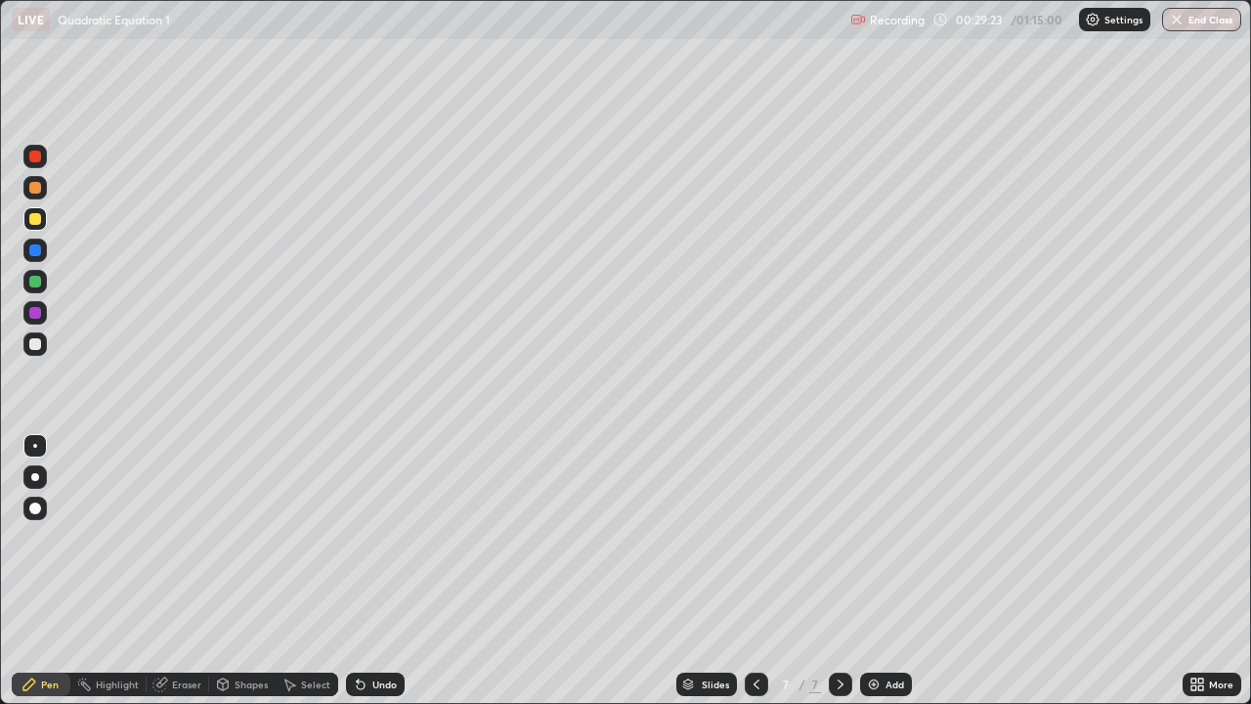
click at [38, 223] on div at bounding box center [35, 219] width 12 height 12
click at [838, 571] on icon at bounding box center [840, 684] width 6 height 10
click at [874, 571] on img at bounding box center [874, 684] width 16 height 16
click at [27, 571] on icon at bounding box center [29, 684] width 16 height 16
click at [749, 571] on icon at bounding box center [756, 684] width 16 height 16
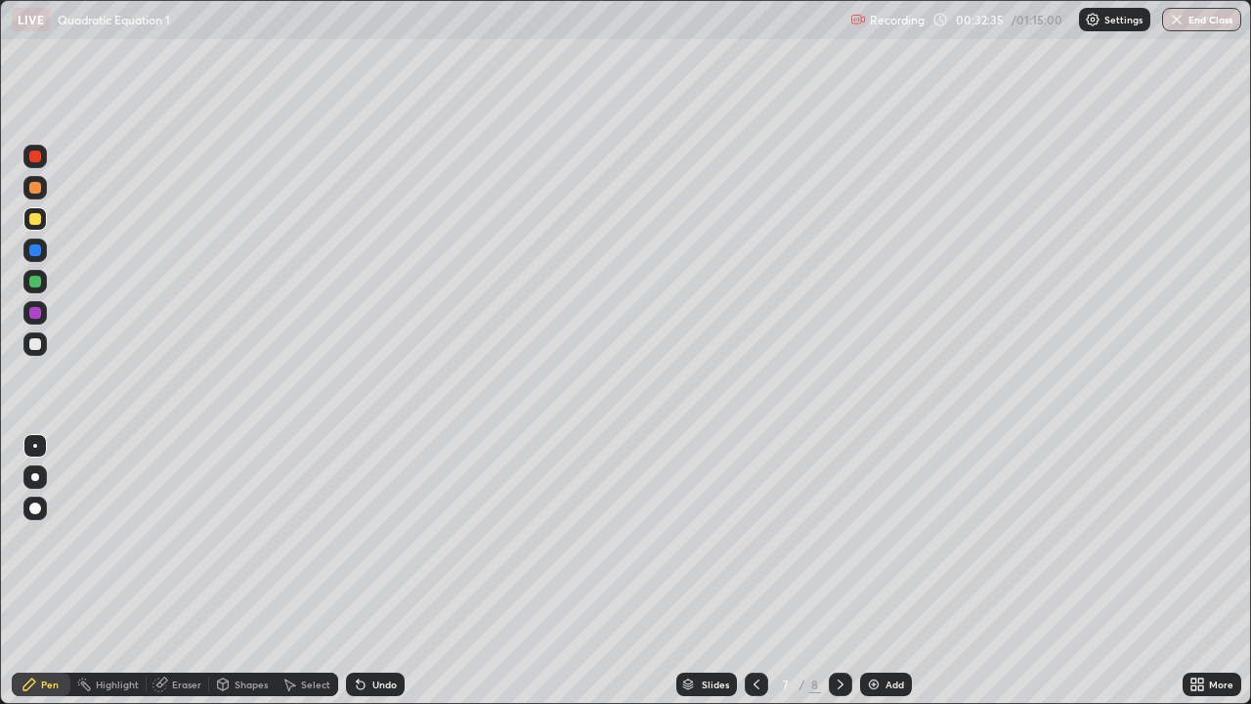
click at [838, 571] on icon at bounding box center [841, 684] width 16 height 16
click at [299, 571] on div "Select" at bounding box center [307, 683] width 63 height 23
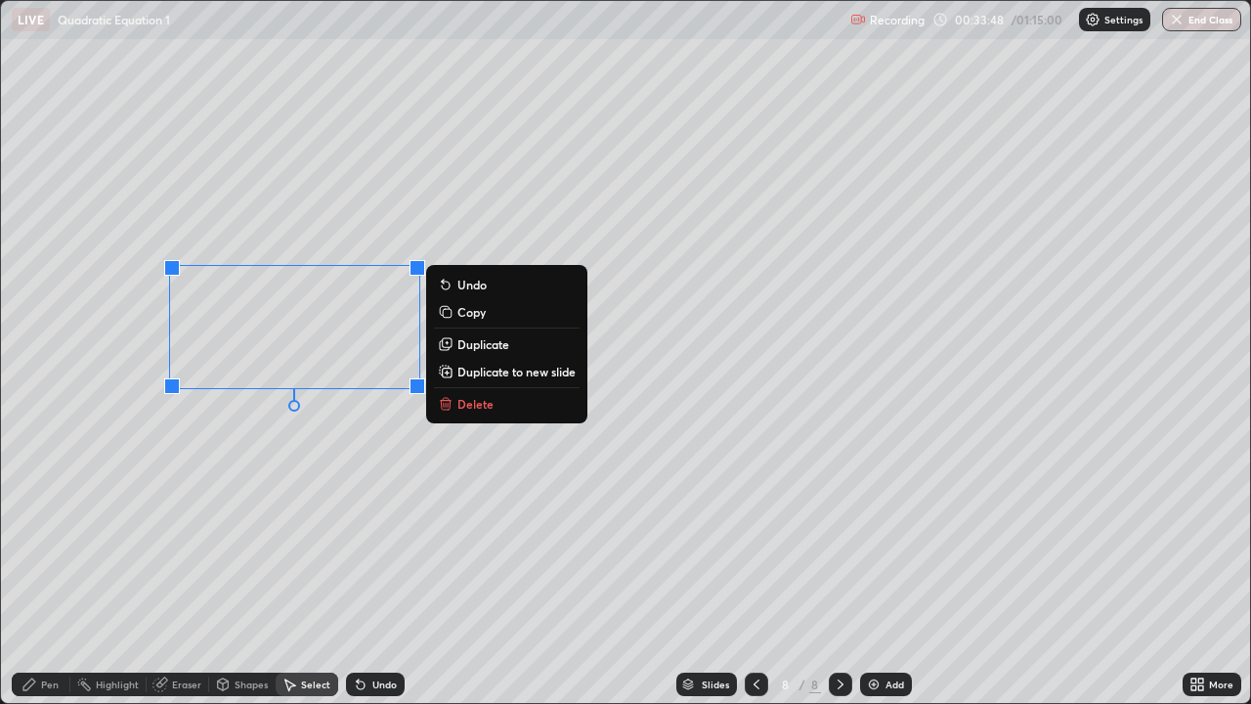
click at [472, 405] on p "Delete" at bounding box center [475, 404] width 36 height 16
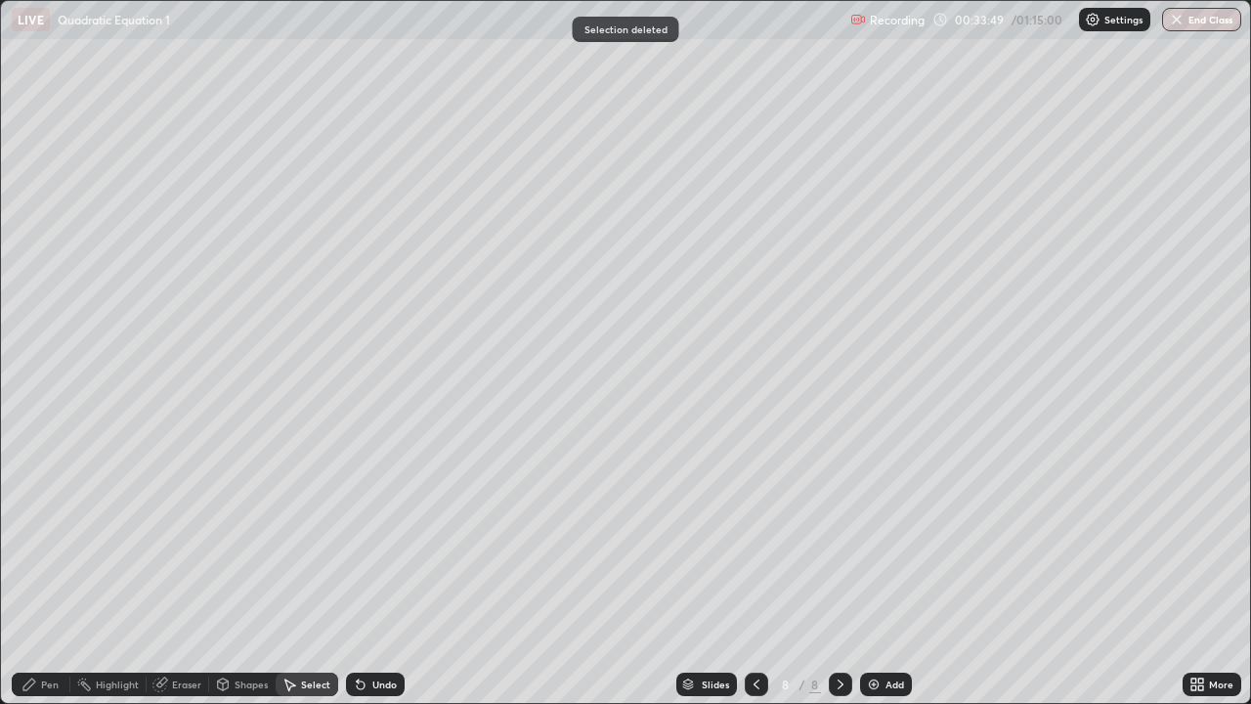
click at [34, 571] on div "Pen" at bounding box center [41, 683] width 59 height 39
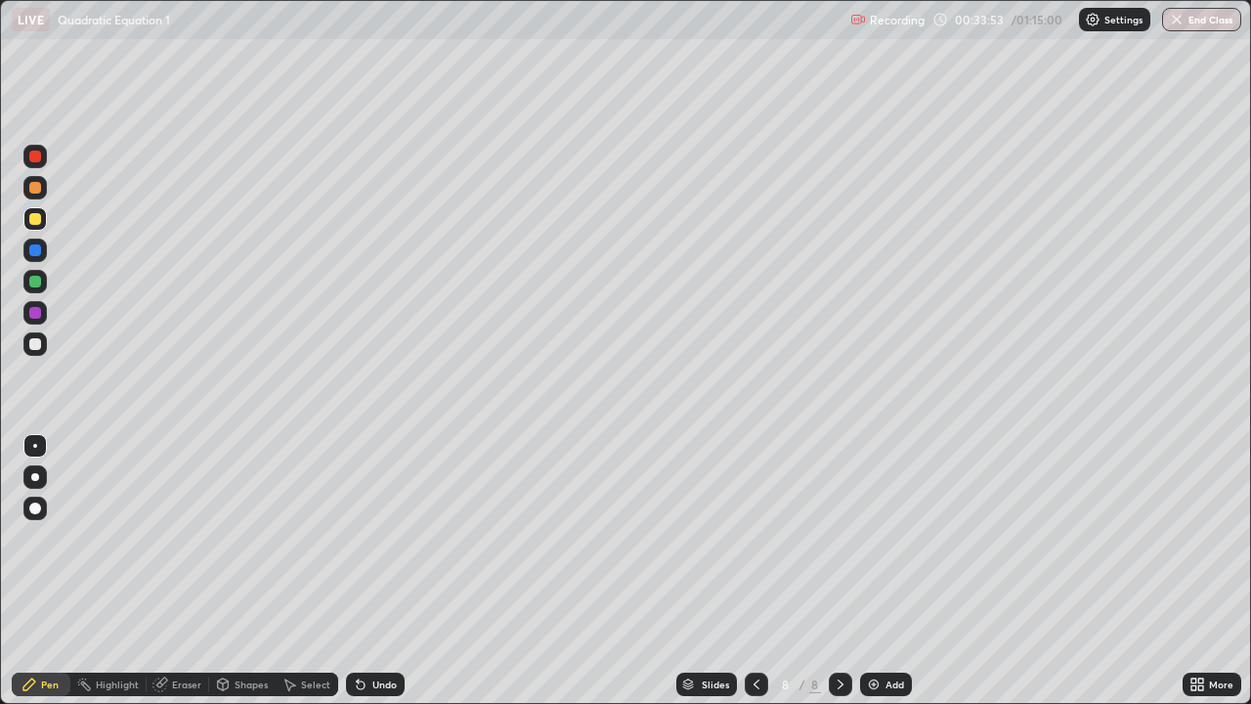
click at [373, 571] on div "Undo" at bounding box center [384, 684] width 24 height 10
click at [749, 571] on icon at bounding box center [756, 684] width 16 height 16
click at [38, 354] on div at bounding box center [34, 343] width 23 height 23
click at [838, 571] on icon at bounding box center [841, 684] width 16 height 16
click at [46, 403] on div "Erase all" at bounding box center [35, 351] width 47 height 625
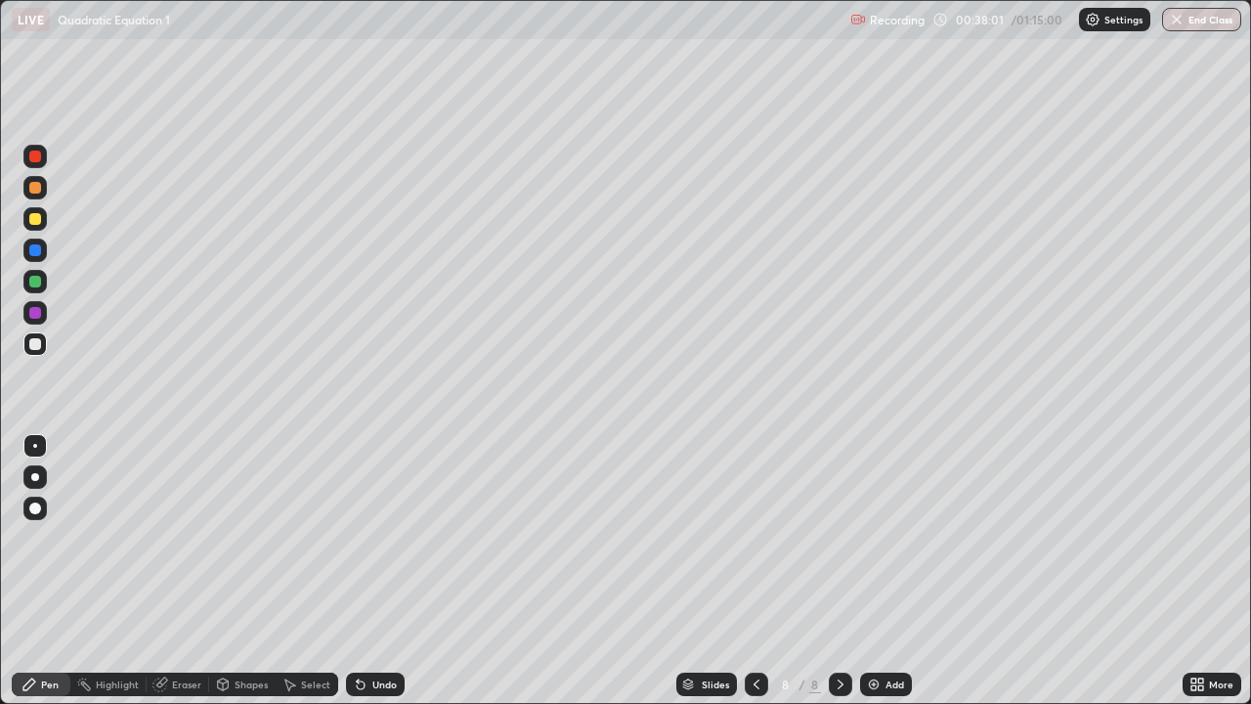
click at [288, 571] on icon at bounding box center [290, 685] width 11 height 12
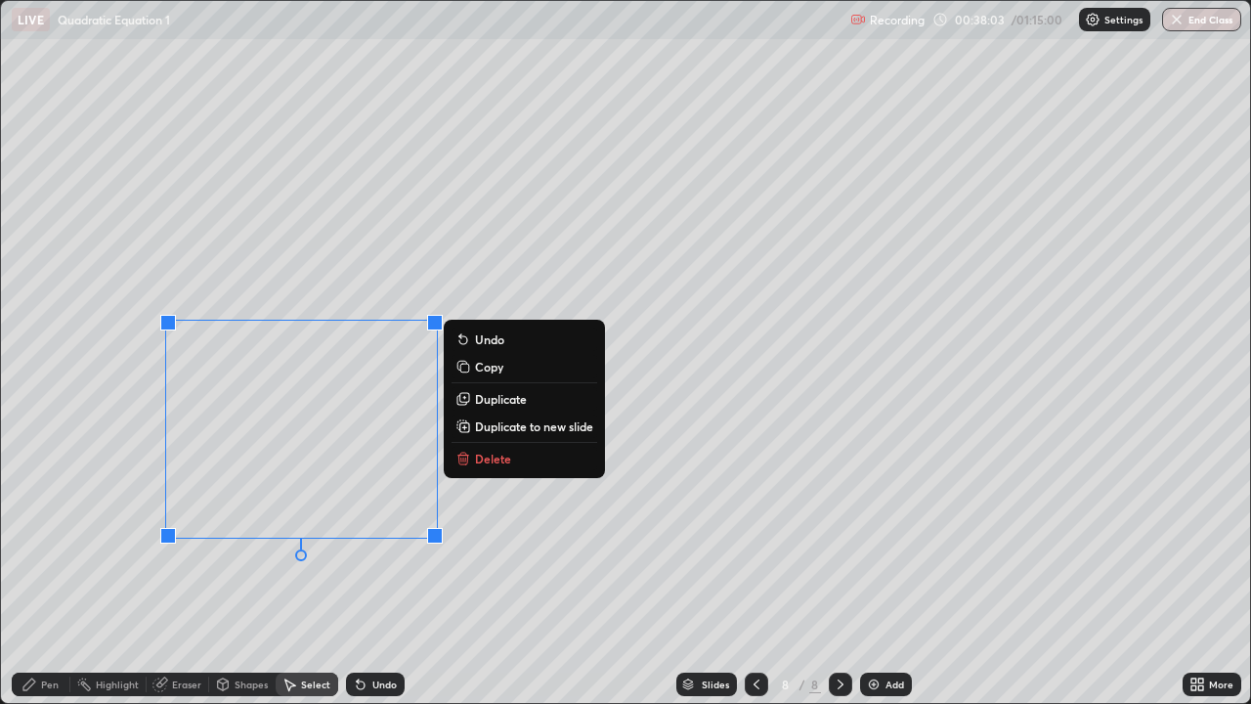
click at [477, 458] on p "Delete" at bounding box center [493, 458] width 36 height 16
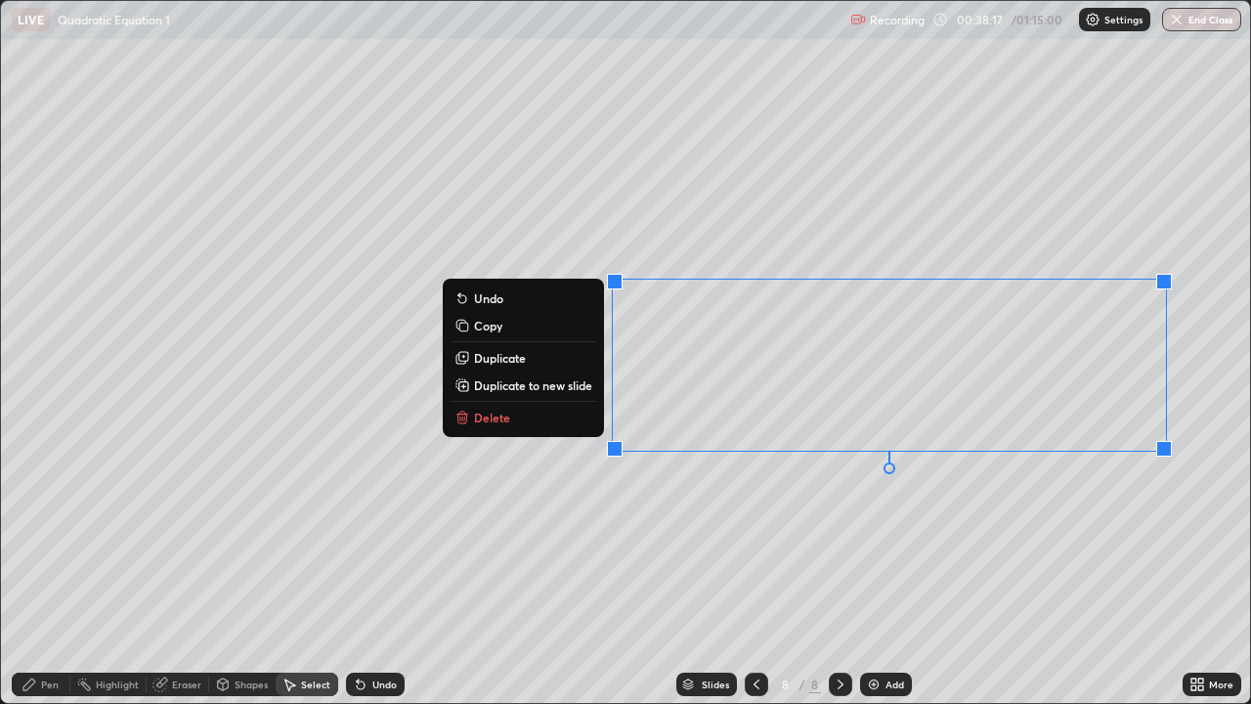
click at [516, 413] on button "Delete" at bounding box center [523, 417] width 146 height 23
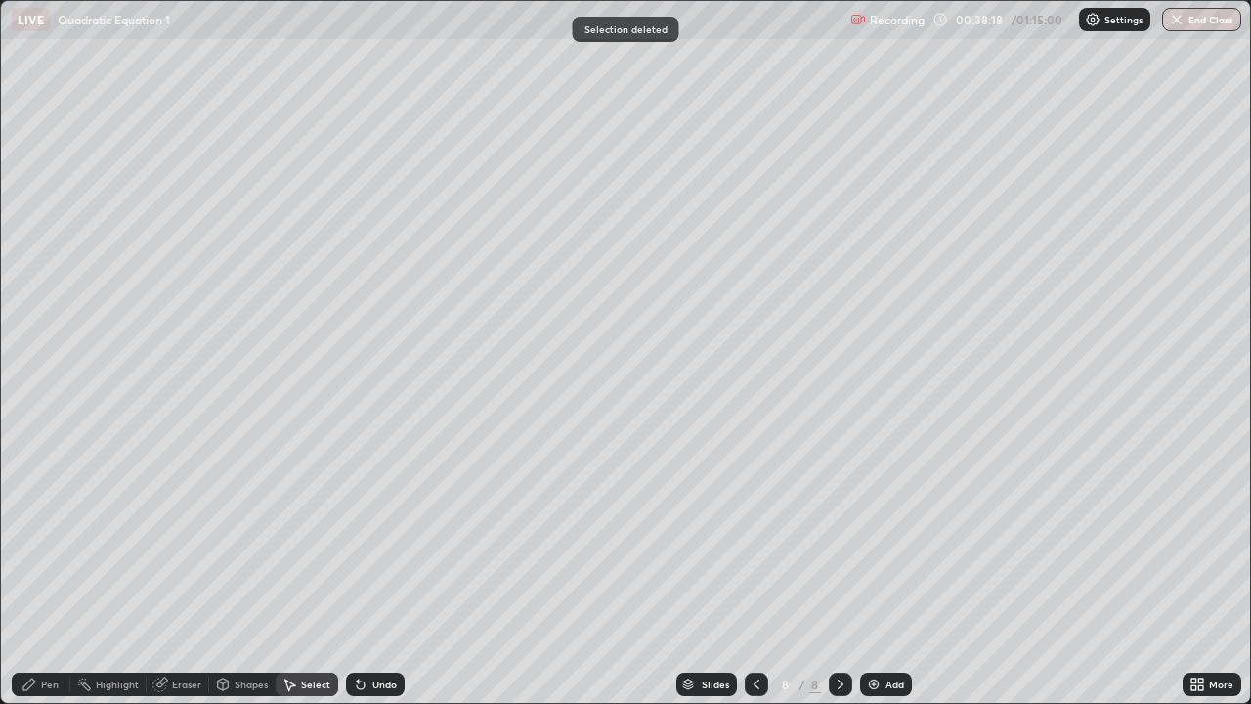
click at [38, 571] on div "Pen" at bounding box center [41, 683] width 59 height 23
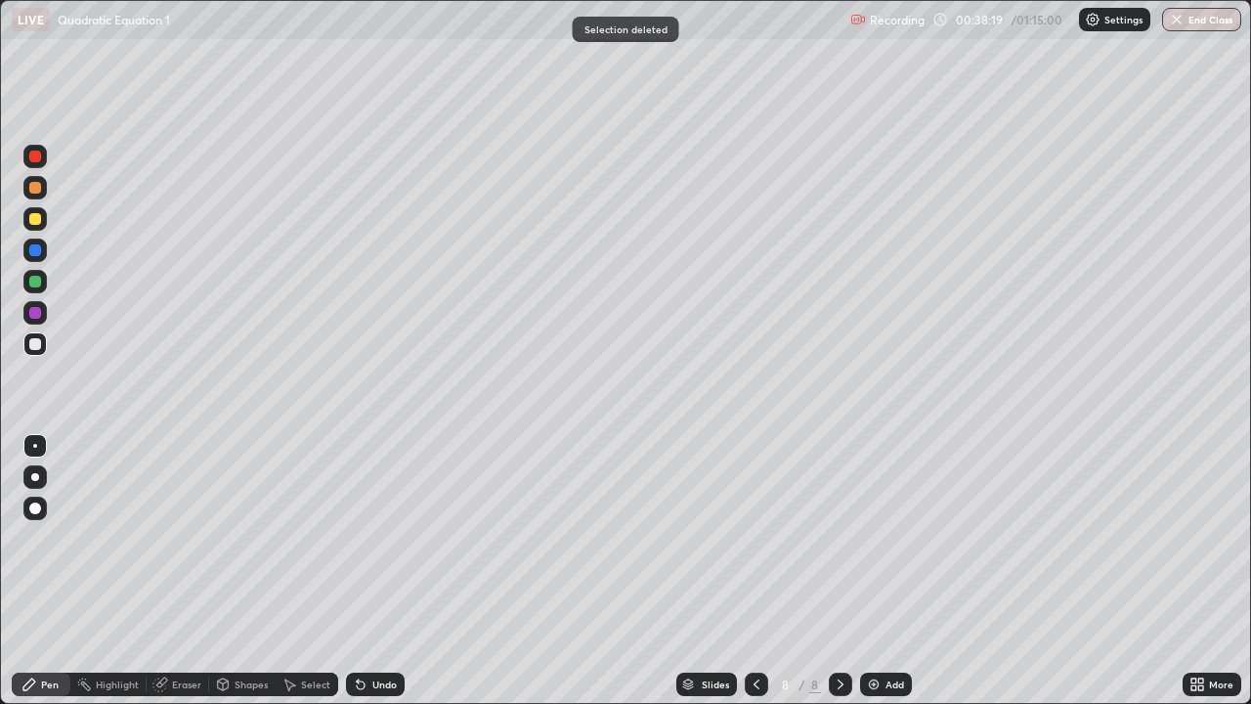
click at [29, 340] on div at bounding box center [35, 344] width 12 height 12
click at [364, 571] on icon at bounding box center [361, 684] width 16 height 16
click at [372, 571] on div "Undo" at bounding box center [384, 684] width 24 height 10
click at [380, 571] on div "Undo" at bounding box center [384, 684] width 24 height 10
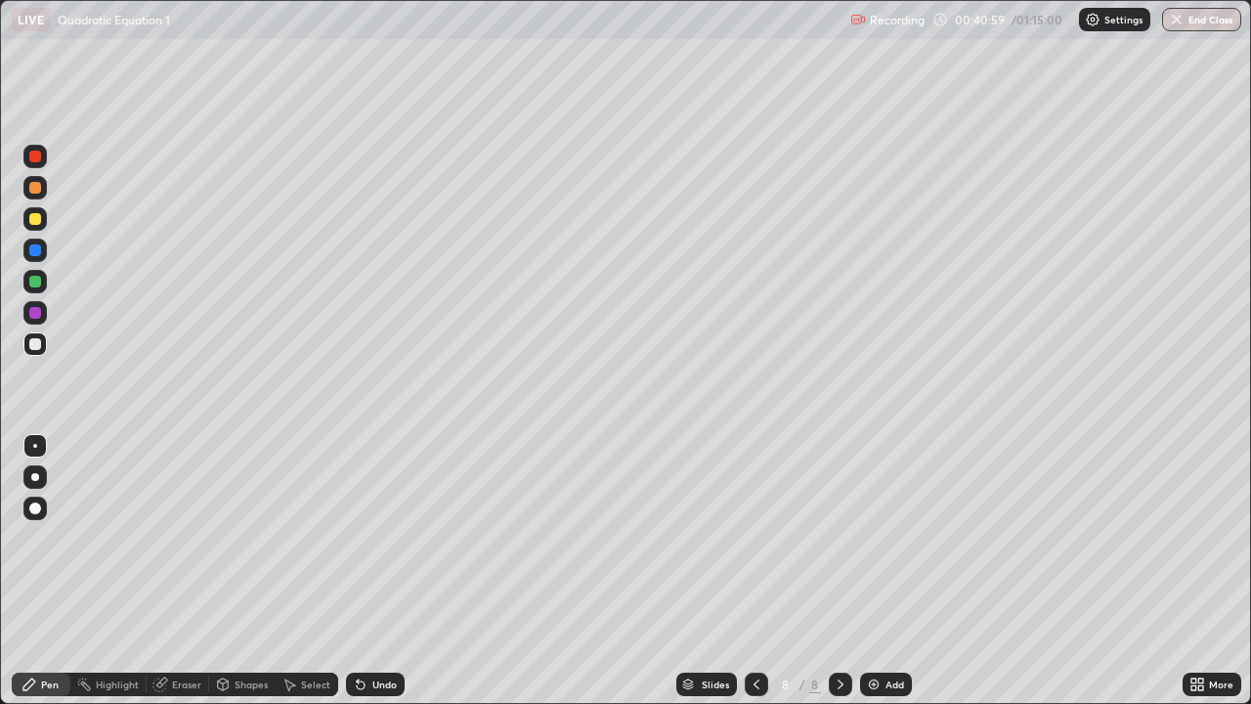
click at [834, 571] on icon at bounding box center [841, 684] width 16 height 16
click at [872, 571] on img at bounding box center [874, 684] width 16 height 16
click at [379, 571] on div "Undo" at bounding box center [375, 683] width 59 height 23
click at [377, 571] on div "Undo" at bounding box center [384, 684] width 24 height 10
click at [376, 571] on div "Undo" at bounding box center [384, 684] width 24 height 10
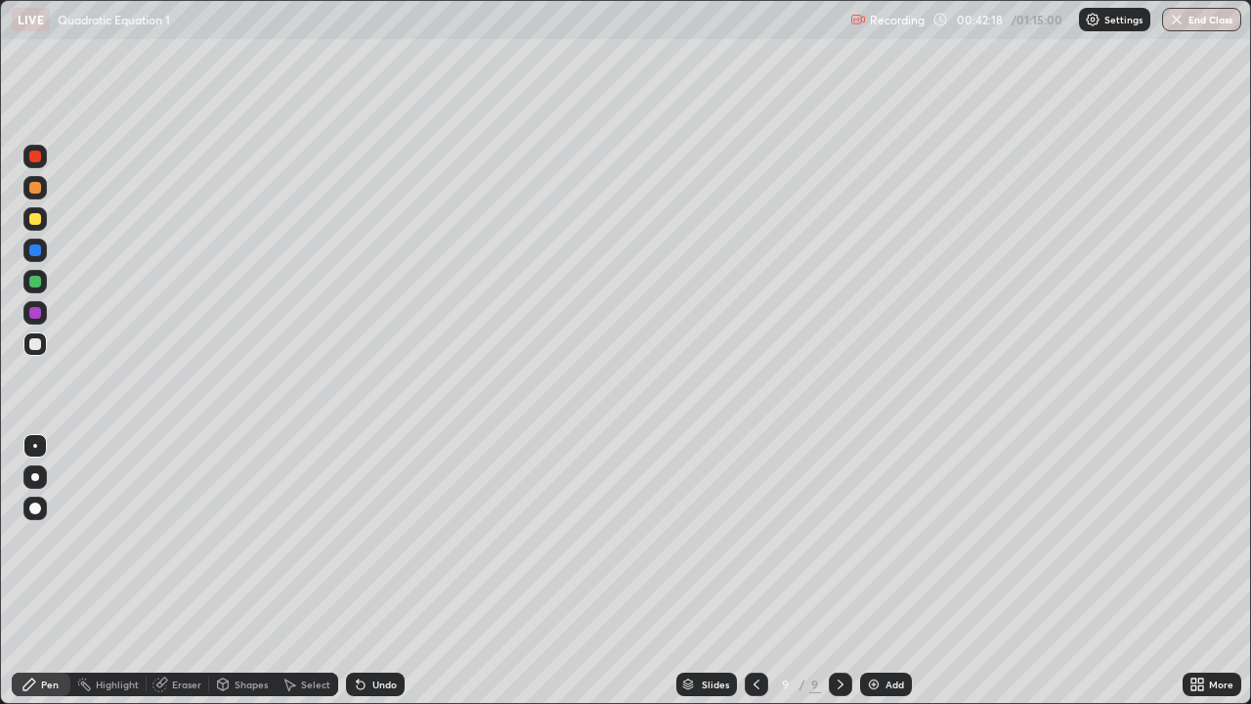
click at [372, 571] on div "Undo" at bounding box center [384, 684] width 24 height 10
click at [357, 571] on icon at bounding box center [361, 685] width 8 height 8
click at [359, 571] on icon at bounding box center [361, 685] width 8 height 8
click at [363, 571] on icon at bounding box center [361, 684] width 16 height 16
click at [365, 571] on icon at bounding box center [361, 684] width 16 height 16
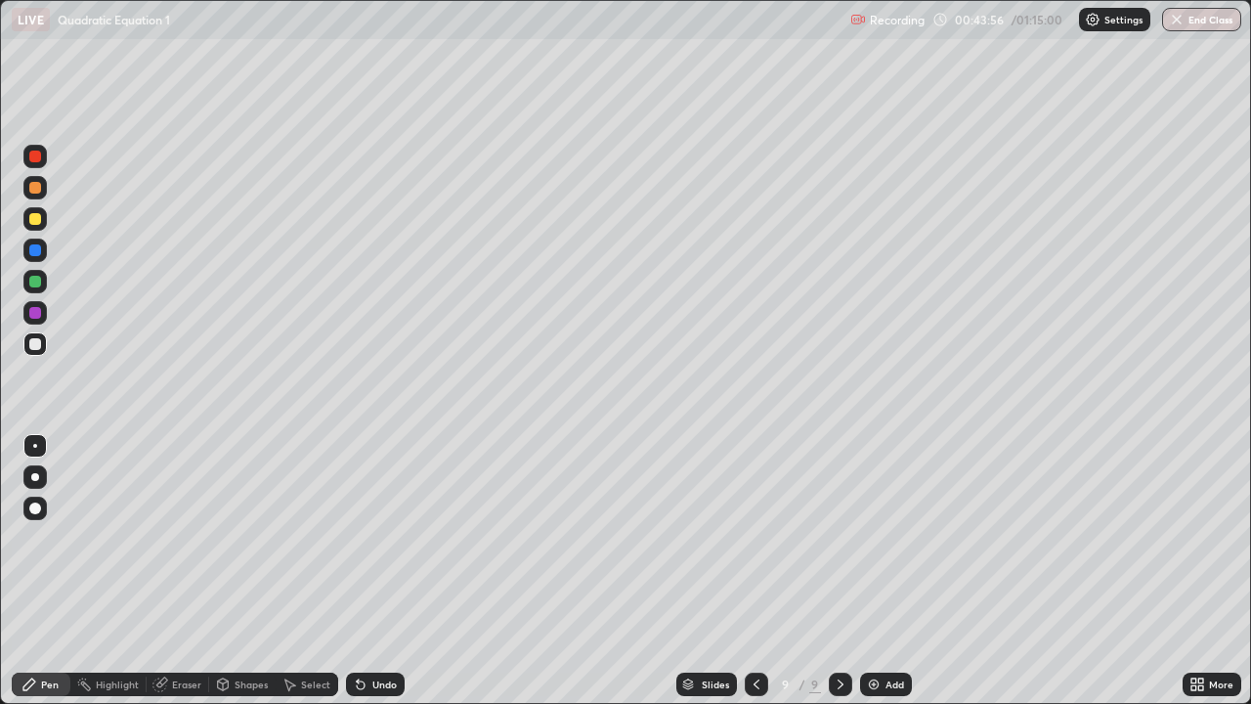
click at [361, 571] on icon at bounding box center [361, 685] width 8 height 8
click at [363, 571] on icon at bounding box center [361, 684] width 16 height 16
click at [357, 571] on icon at bounding box center [361, 685] width 8 height 8
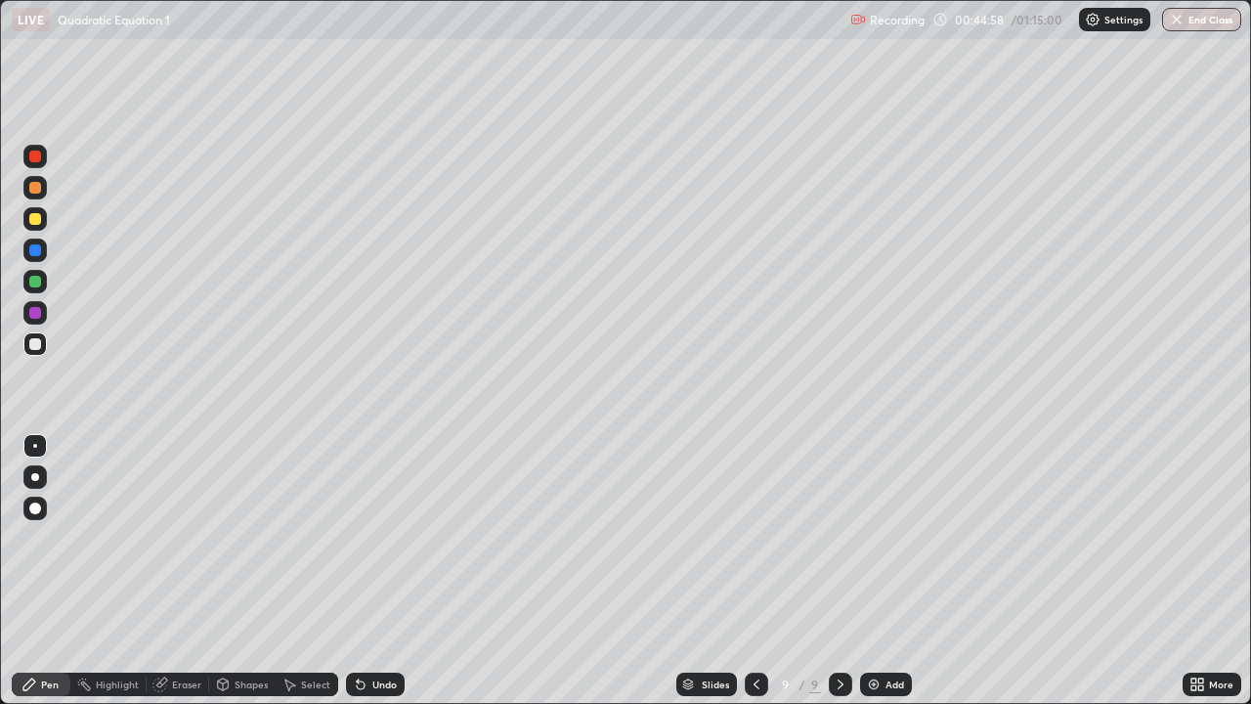
click at [357, 571] on icon at bounding box center [361, 685] width 8 height 8
click at [831, 571] on div at bounding box center [840, 683] width 23 height 23
click at [838, 571] on icon at bounding box center [841, 684] width 16 height 16
click at [877, 571] on div "Add" at bounding box center [886, 683] width 52 height 23
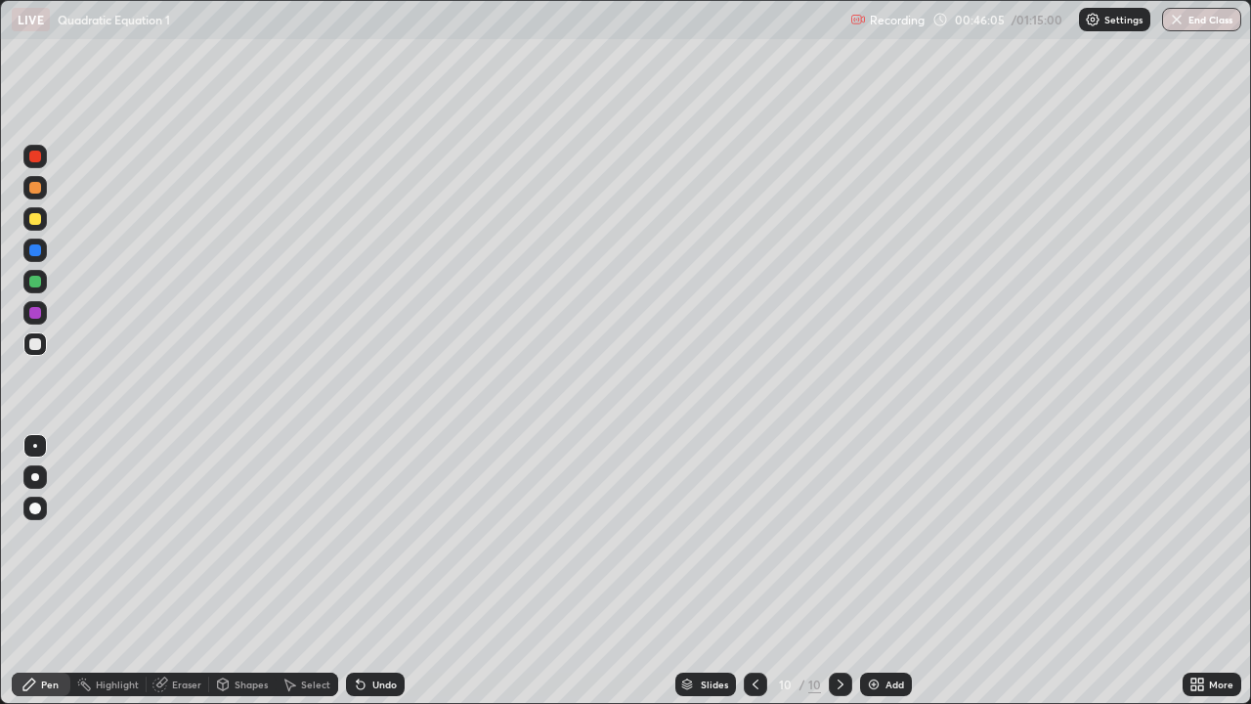
click at [753, 571] on icon at bounding box center [756, 684] width 16 height 16
click at [838, 571] on icon at bounding box center [841, 684] width 16 height 16
click at [52, 571] on div "Pen" at bounding box center [50, 684] width 18 height 10
click at [29, 223] on div at bounding box center [35, 219] width 12 height 12
click at [33, 571] on icon at bounding box center [29, 684] width 16 height 16
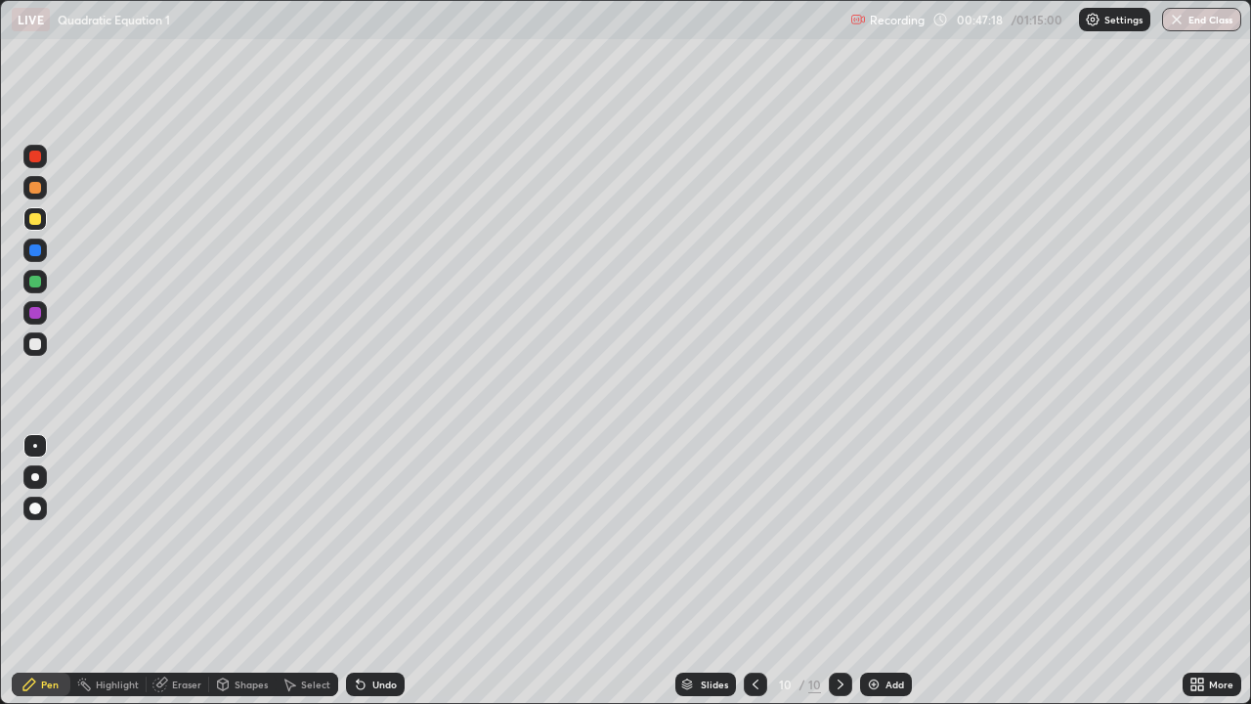
click at [40, 225] on div at bounding box center [34, 218] width 23 height 23
click at [223, 571] on icon at bounding box center [223, 684] width 11 height 12
click at [117, 571] on div "Highlight" at bounding box center [108, 683] width 76 height 23
click at [171, 571] on div "Eraser" at bounding box center [178, 683] width 63 height 23
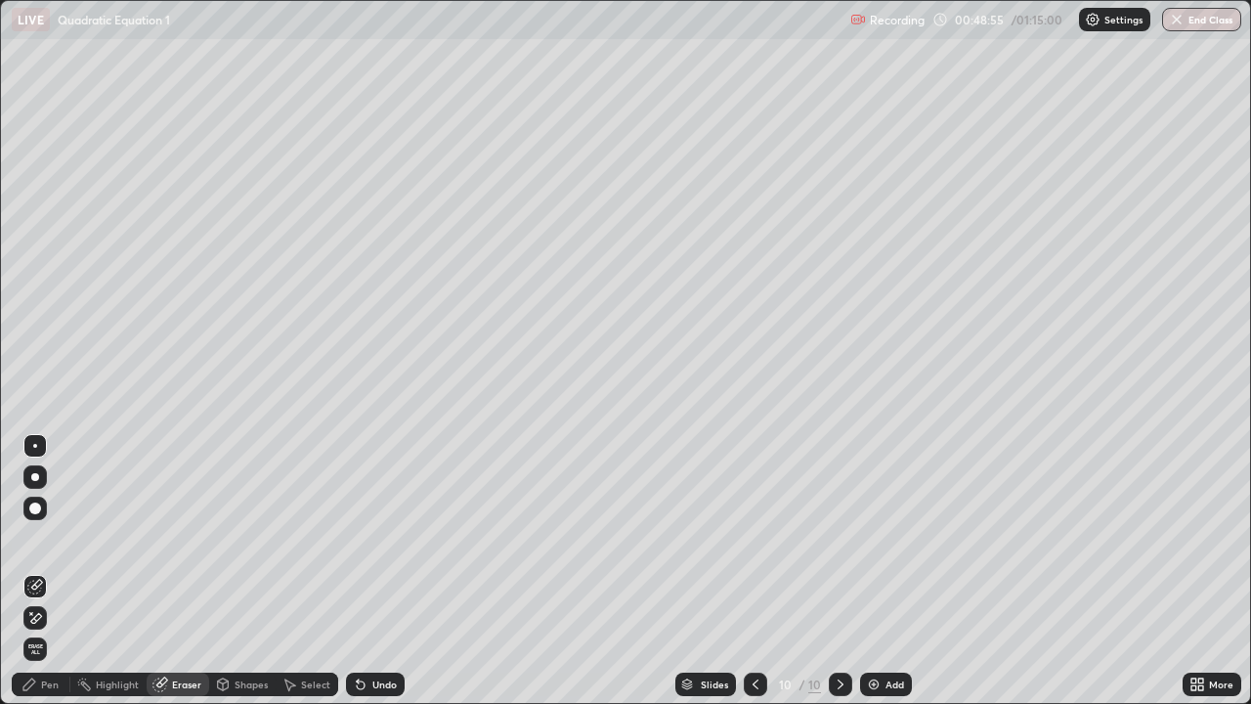
click at [49, 571] on div "Pen" at bounding box center [41, 683] width 59 height 23
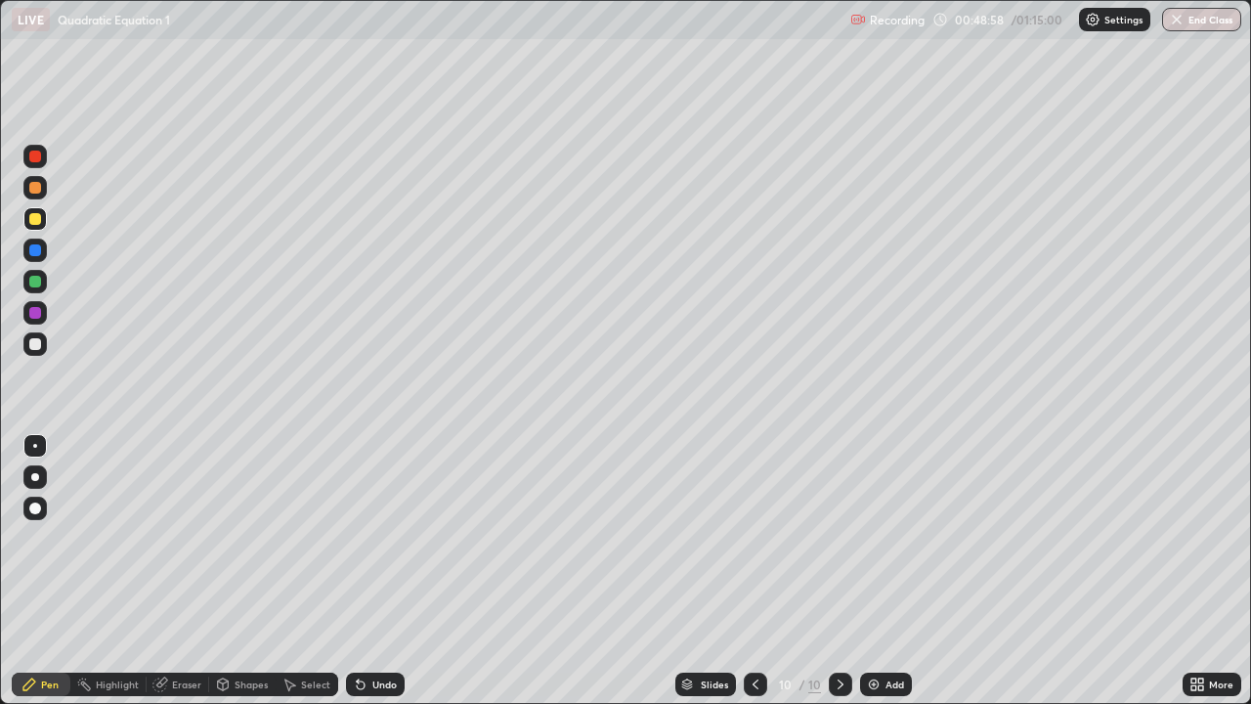
click at [181, 571] on div "Eraser" at bounding box center [186, 684] width 29 height 10
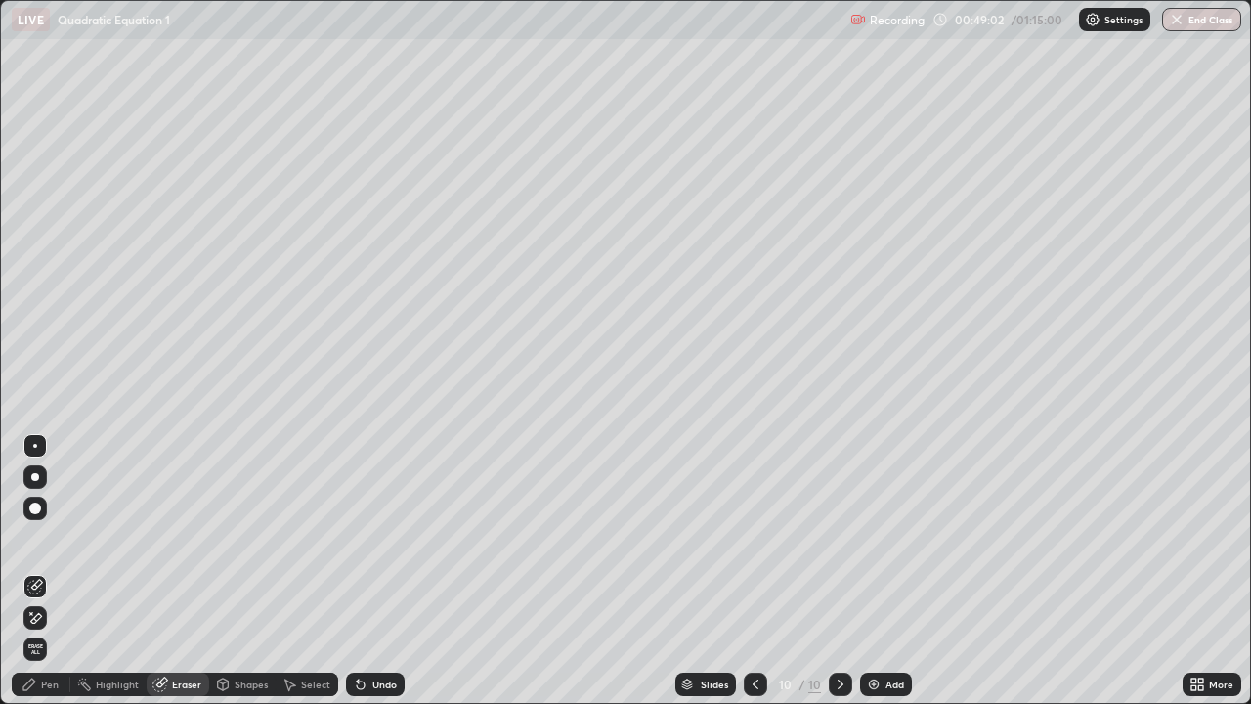
click at [32, 571] on div "Pen" at bounding box center [41, 683] width 59 height 23
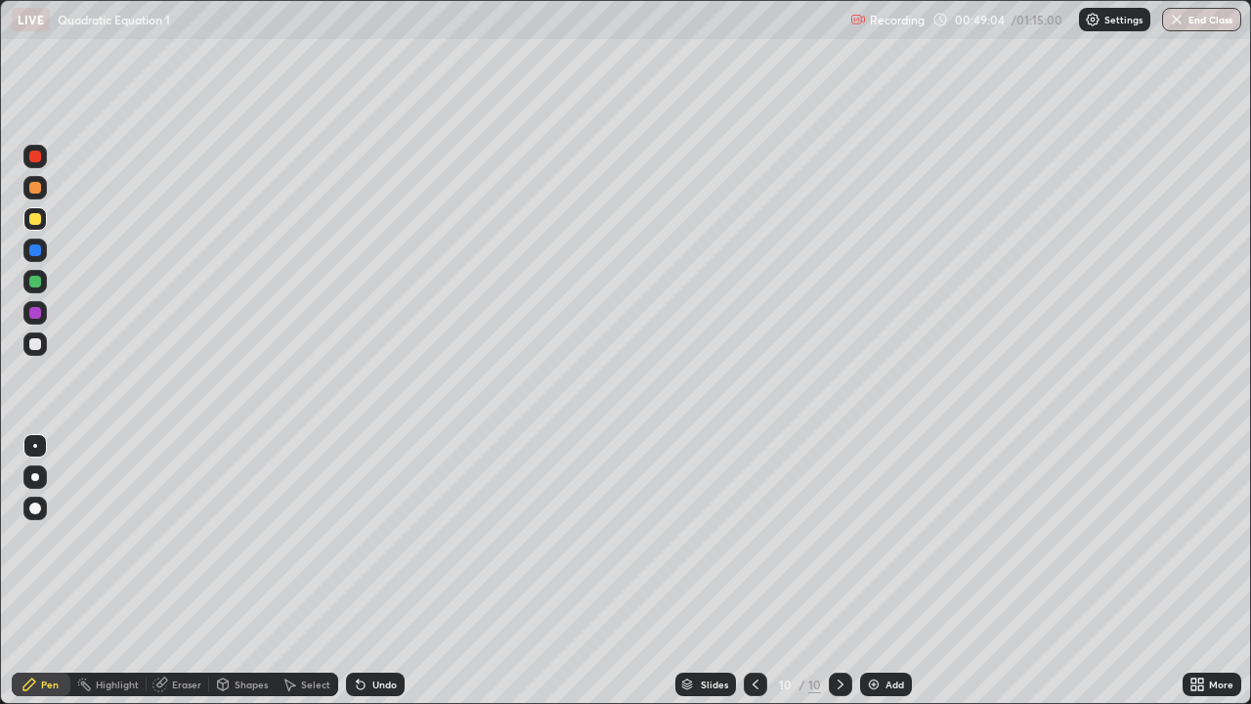
click at [39, 331] on div at bounding box center [34, 343] width 23 height 31
click at [40, 223] on div at bounding box center [34, 218] width 23 height 23
click at [839, 571] on icon at bounding box center [841, 684] width 16 height 16
click at [841, 571] on icon at bounding box center [841, 684] width 16 height 16
click at [839, 571] on icon at bounding box center [841, 684] width 16 height 16
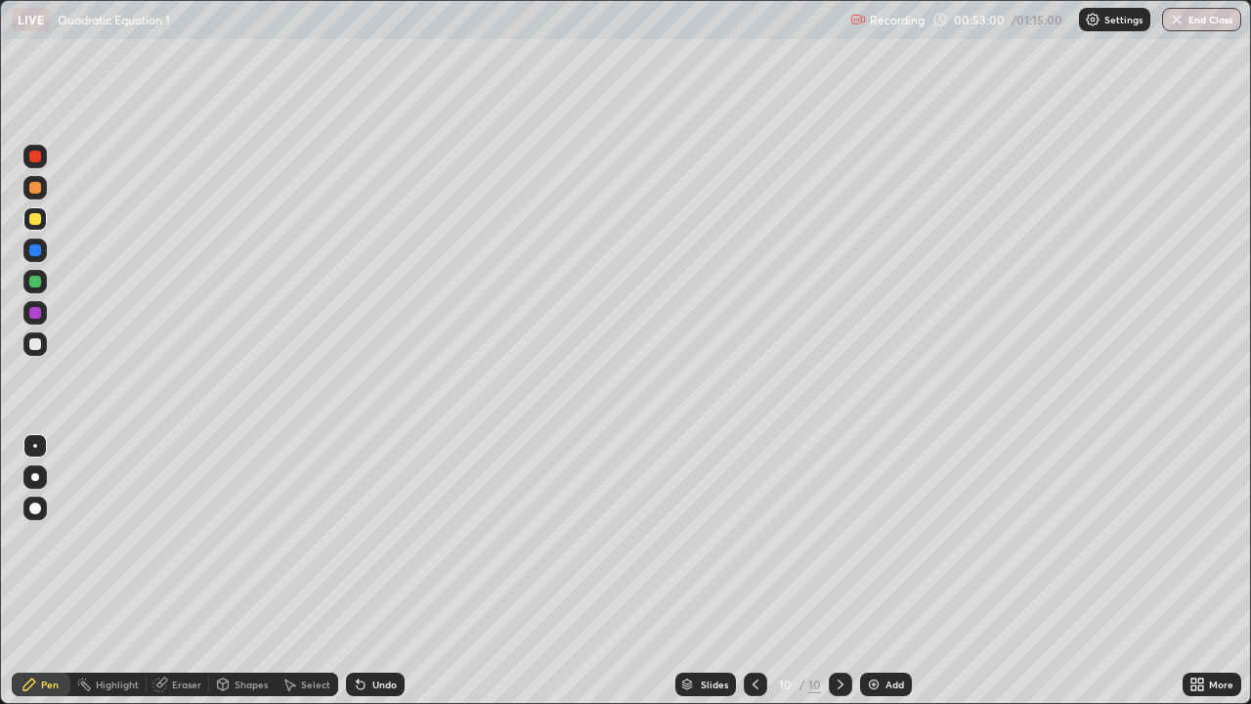
click at [867, 571] on img at bounding box center [874, 684] width 16 height 16
click at [367, 571] on div "Undo" at bounding box center [375, 683] width 59 height 23
click at [746, 571] on div at bounding box center [756, 683] width 23 height 23
click at [752, 571] on icon at bounding box center [756, 684] width 16 height 16
click at [754, 571] on icon at bounding box center [756, 684] width 16 height 16
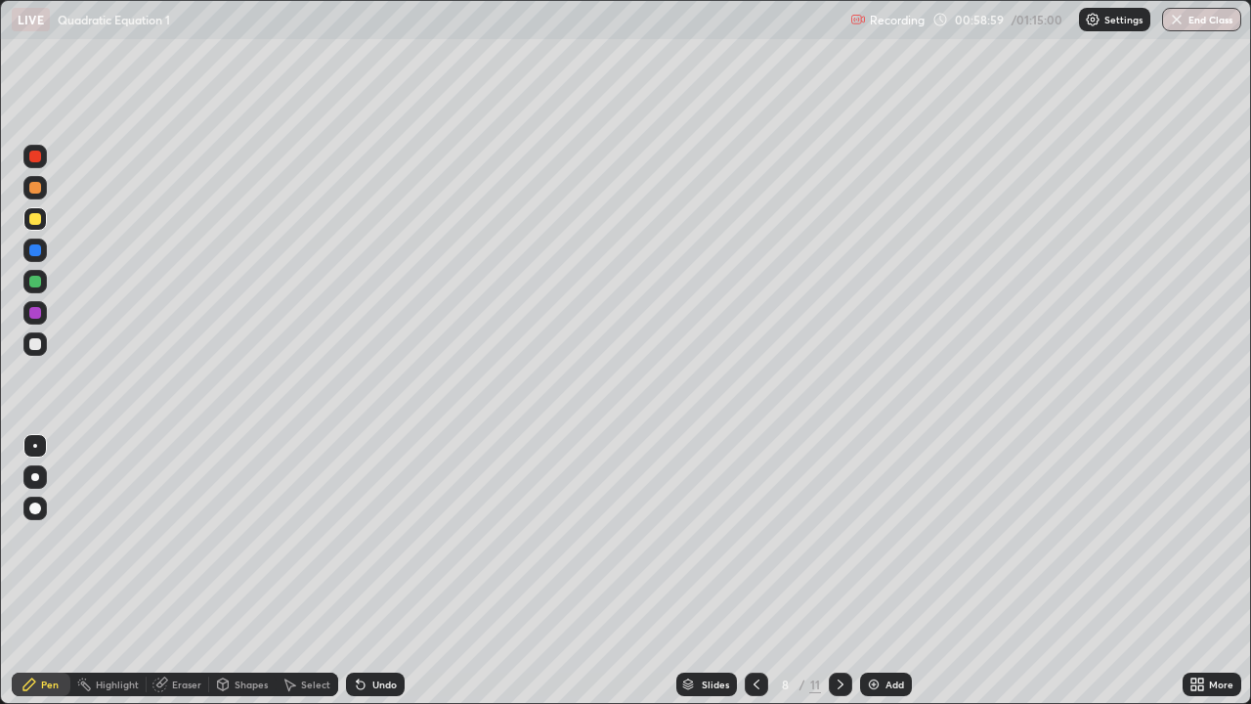
click at [837, 571] on icon at bounding box center [841, 684] width 16 height 16
click at [838, 571] on icon at bounding box center [841, 684] width 16 height 16
click at [312, 571] on div "Select" at bounding box center [315, 684] width 29 height 10
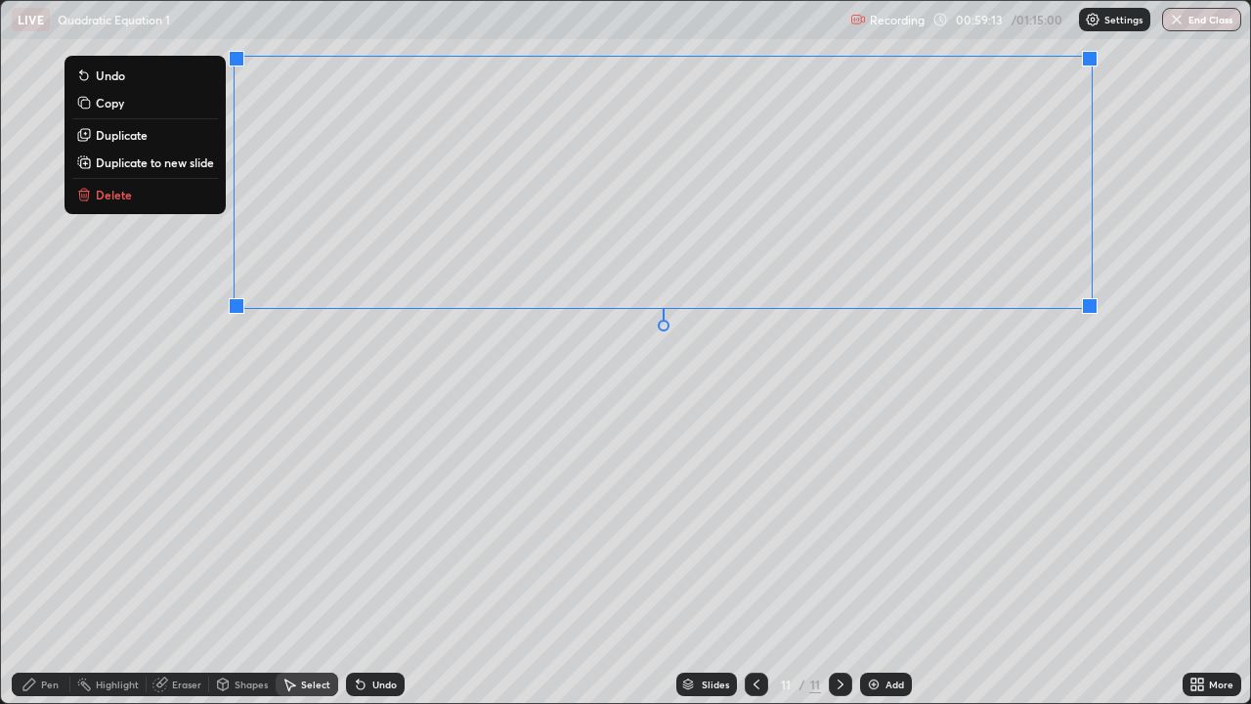
click at [180, 169] on p "Duplicate to new slide" at bounding box center [155, 162] width 118 height 16
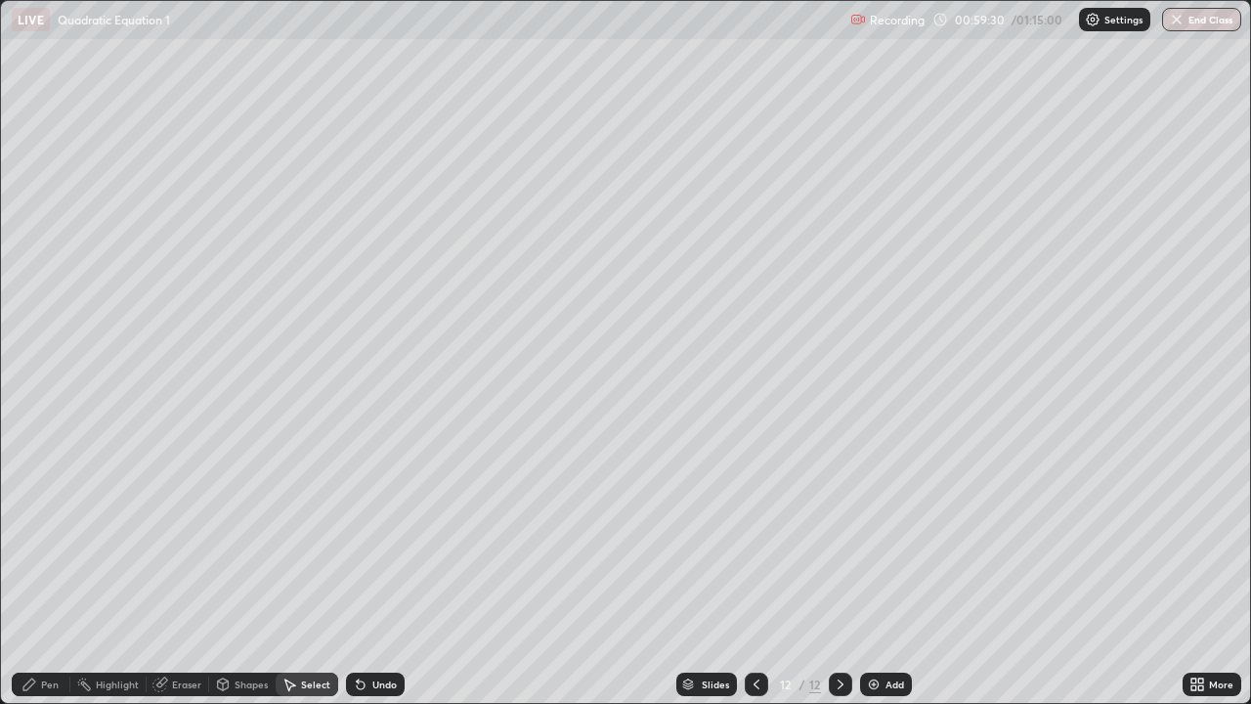
click at [38, 571] on div "Pen" at bounding box center [41, 683] width 59 height 23
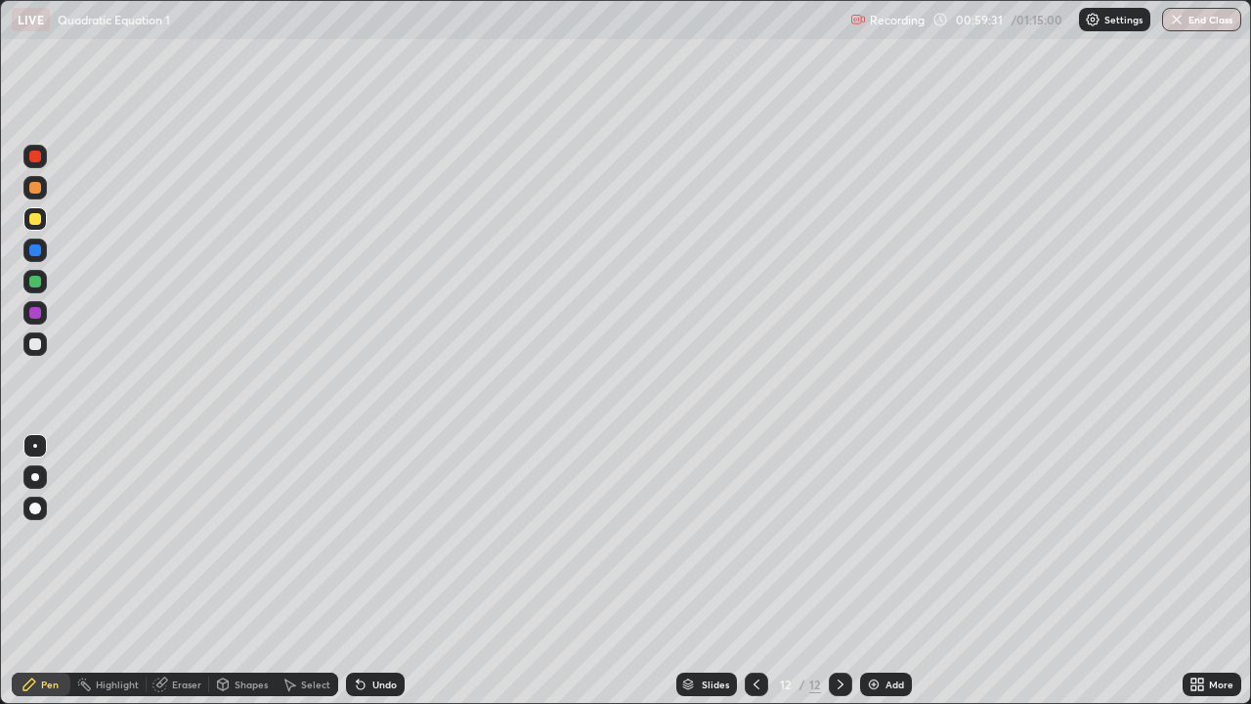
click at [33, 340] on div at bounding box center [35, 344] width 12 height 12
click at [0, 0] on div "LIVE Quadratic Equation 1 Recording 00:59:48 / 01:15:00 Settings End Class" at bounding box center [625, 19] width 1251 height 39
click at [42, 571] on div "Pen" at bounding box center [41, 683] width 59 height 23
click at [36, 345] on div at bounding box center [35, 344] width 12 height 12
click at [52, 571] on div "Pen" at bounding box center [41, 683] width 59 height 23
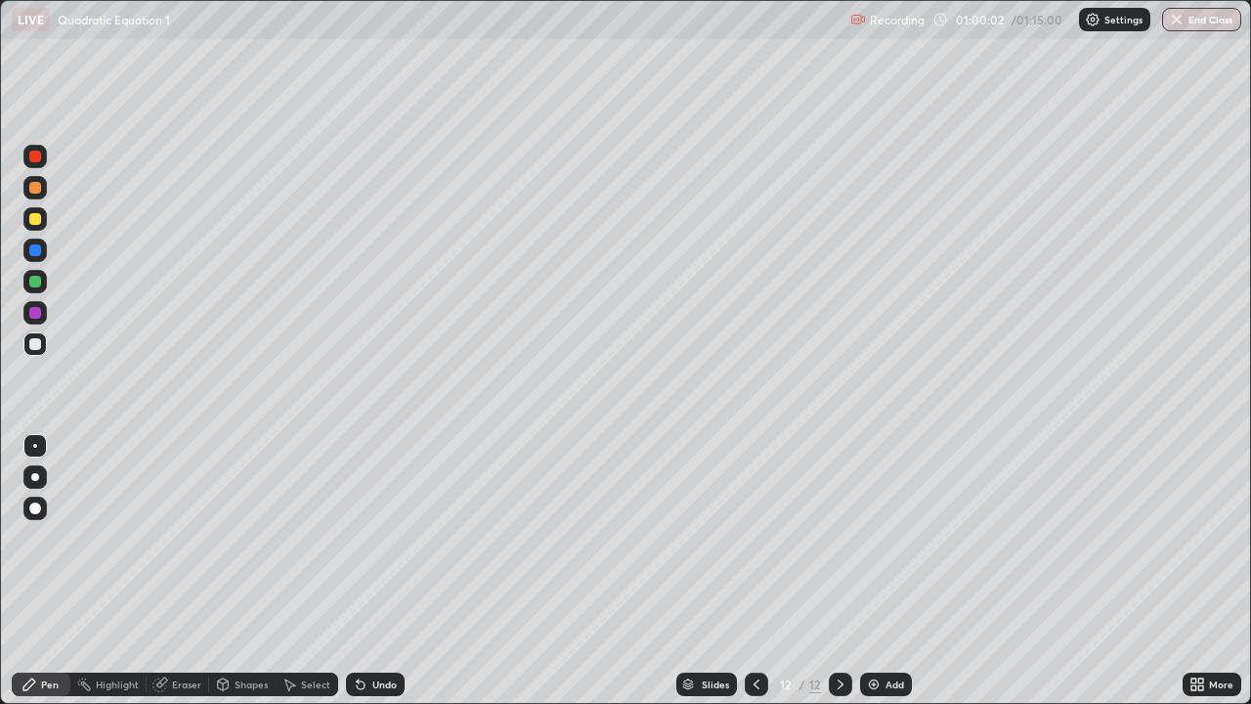
click at [38, 571] on div "Pen" at bounding box center [41, 683] width 59 height 23
click at [48, 571] on div "Pen" at bounding box center [50, 684] width 18 height 10
click at [41, 571] on div "Pen" at bounding box center [50, 684] width 18 height 10
click at [64, 571] on div "Pen" at bounding box center [41, 683] width 59 height 23
click at [47, 571] on div "Pen" at bounding box center [50, 684] width 18 height 10
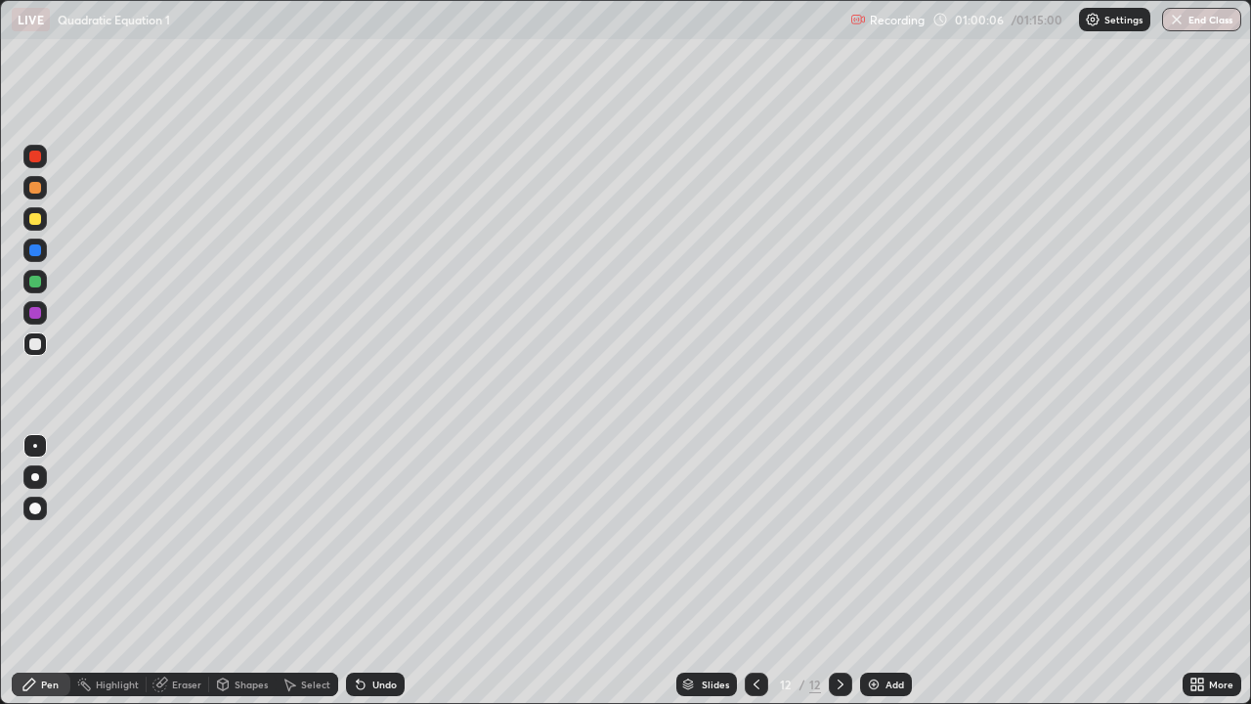
click at [109, 571] on div "Highlight" at bounding box center [117, 684] width 43 height 10
click at [45, 571] on div "Pen" at bounding box center [50, 684] width 18 height 10
click at [754, 571] on icon at bounding box center [756, 684] width 16 height 16
click at [846, 571] on div at bounding box center [840, 683] width 23 height 23
click at [841, 571] on icon at bounding box center [841, 684] width 16 height 16
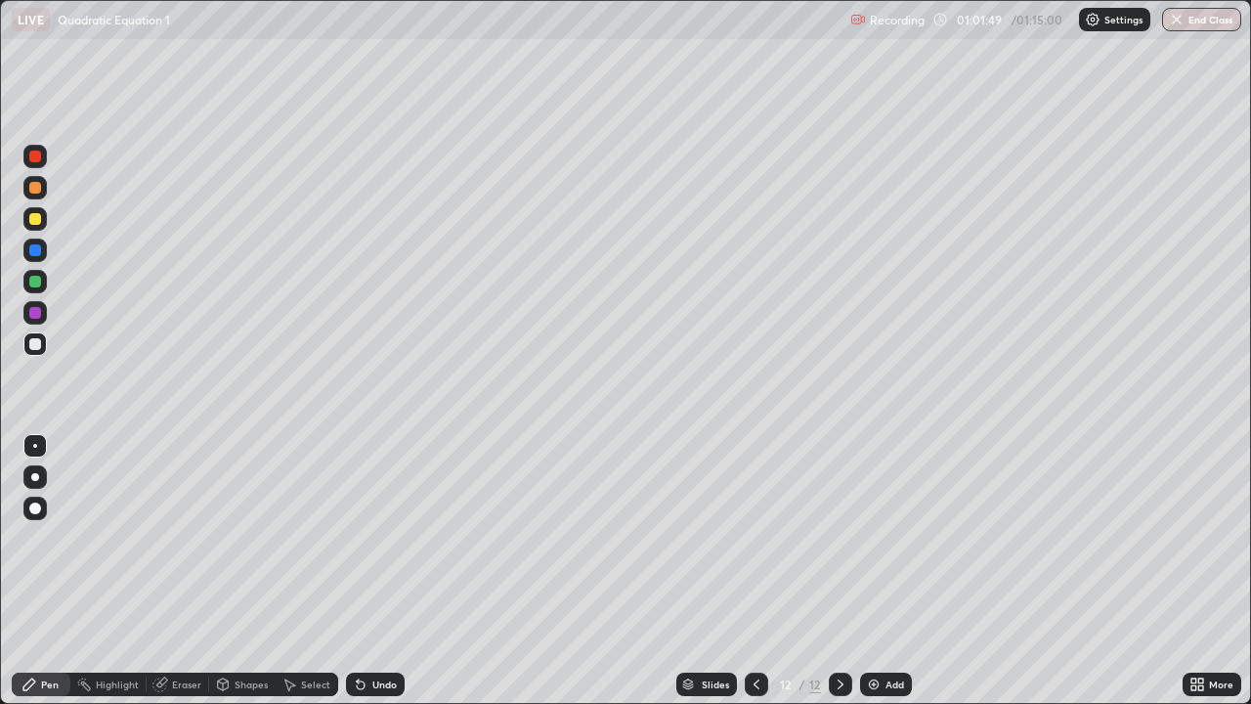
click at [756, 571] on div at bounding box center [756, 683] width 23 height 23
click at [290, 571] on icon at bounding box center [289, 684] width 16 height 16
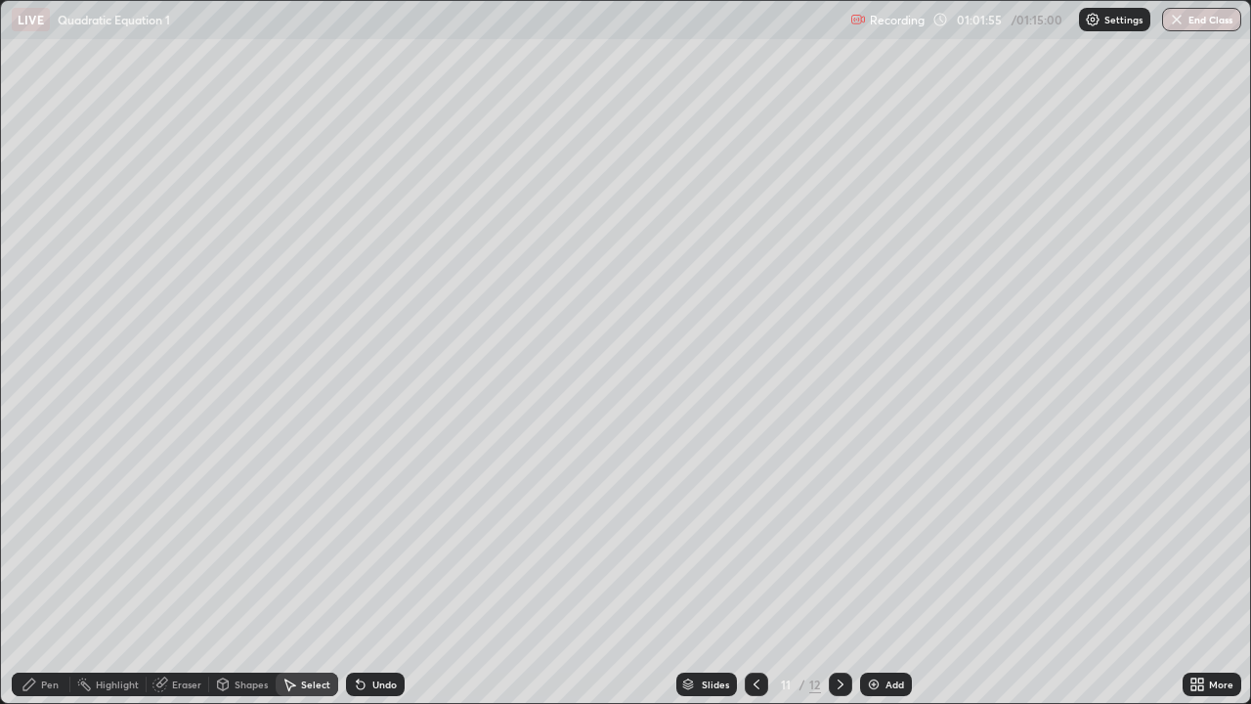
click at [0, 0] on div "LIVE Quadratic Equation 1 Recording 01:01:55 / 01:15:00 Settings End Class" at bounding box center [625, 19] width 1251 height 39
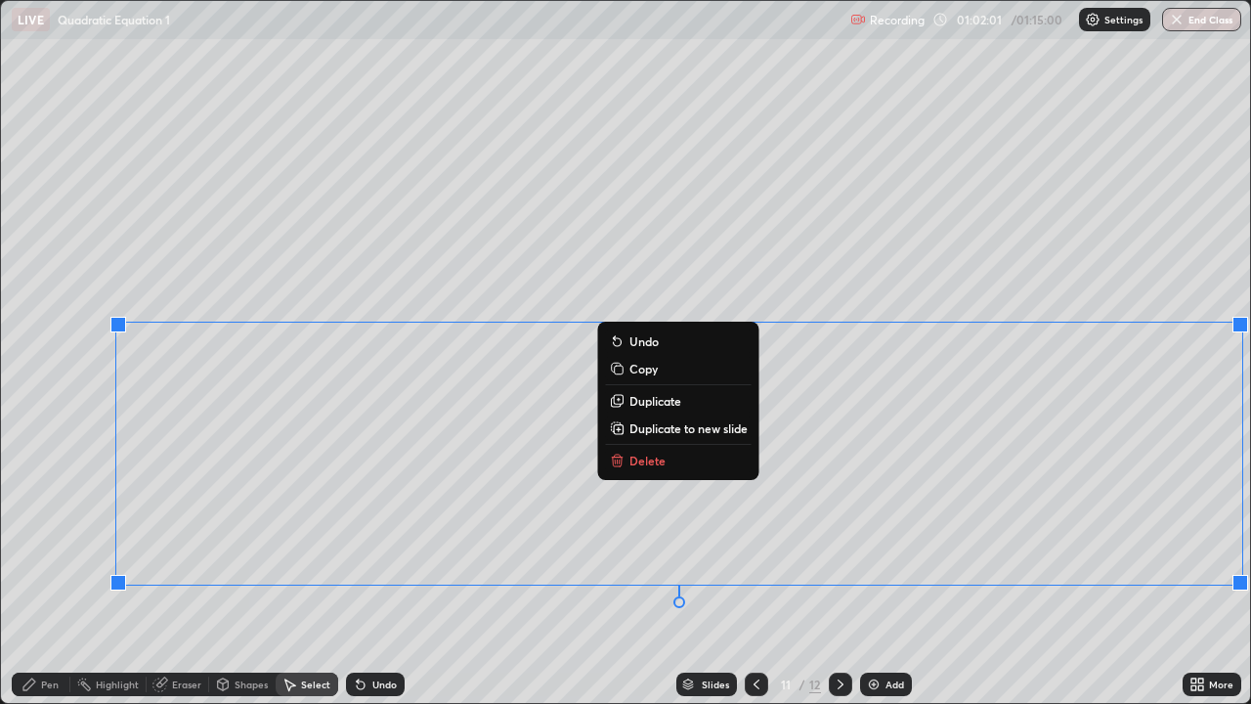
click at [663, 432] on p "Duplicate to new slide" at bounding box center [688, 428] width 118 height 16
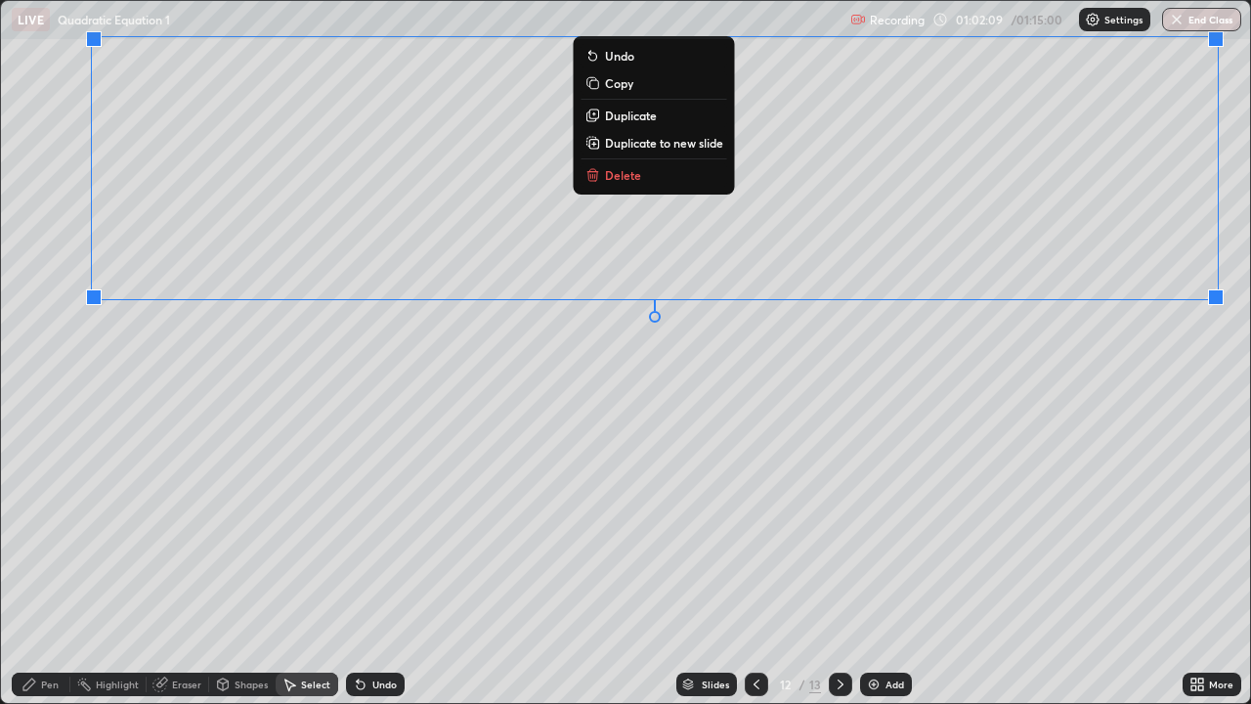
click at [48, 571] on div "Pen" at bounding box center [50, 684] width 18 height 10
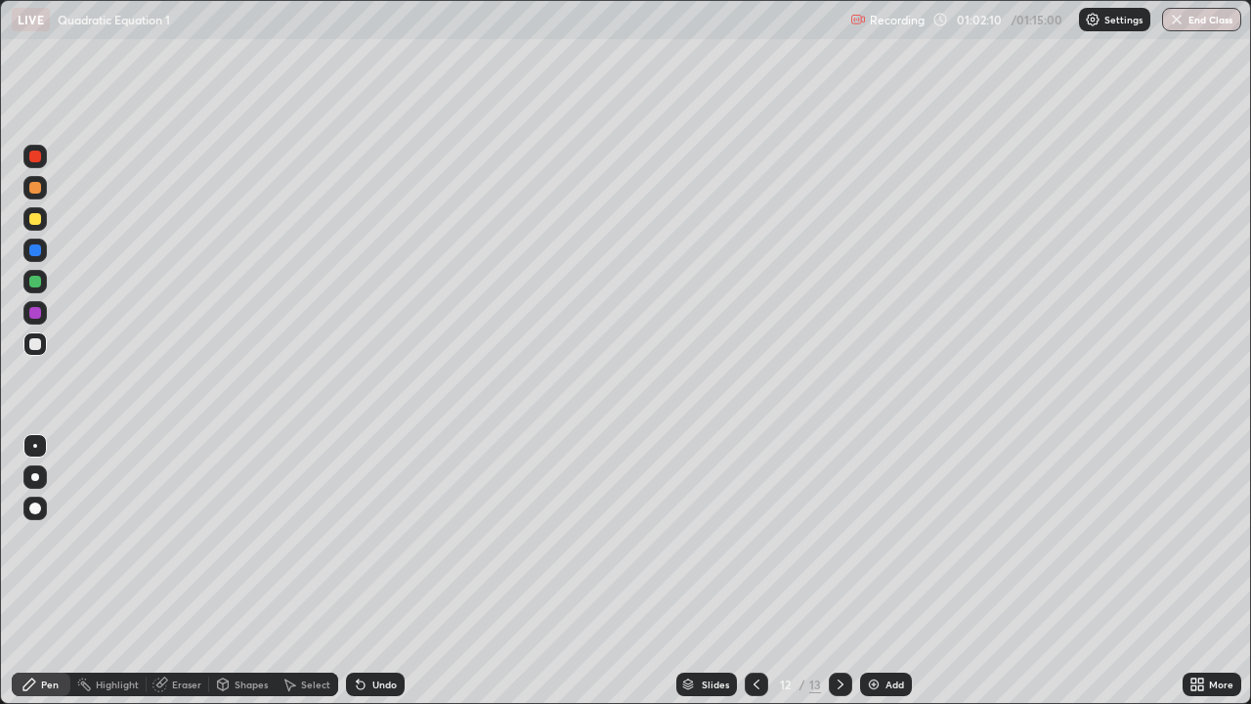
click at [33, 344] on div at bounding box center [35, 344] width 12 height 12
click at [0, 323] on div "Setting up your live class" at bounding box center [625, 352] width 1251 height 704
click at [839, 571] on icon at bounding box center [841, 684] width 16 height 16
click at [838, 571] on icon at bounding box center [840, 684] width 6 height 10
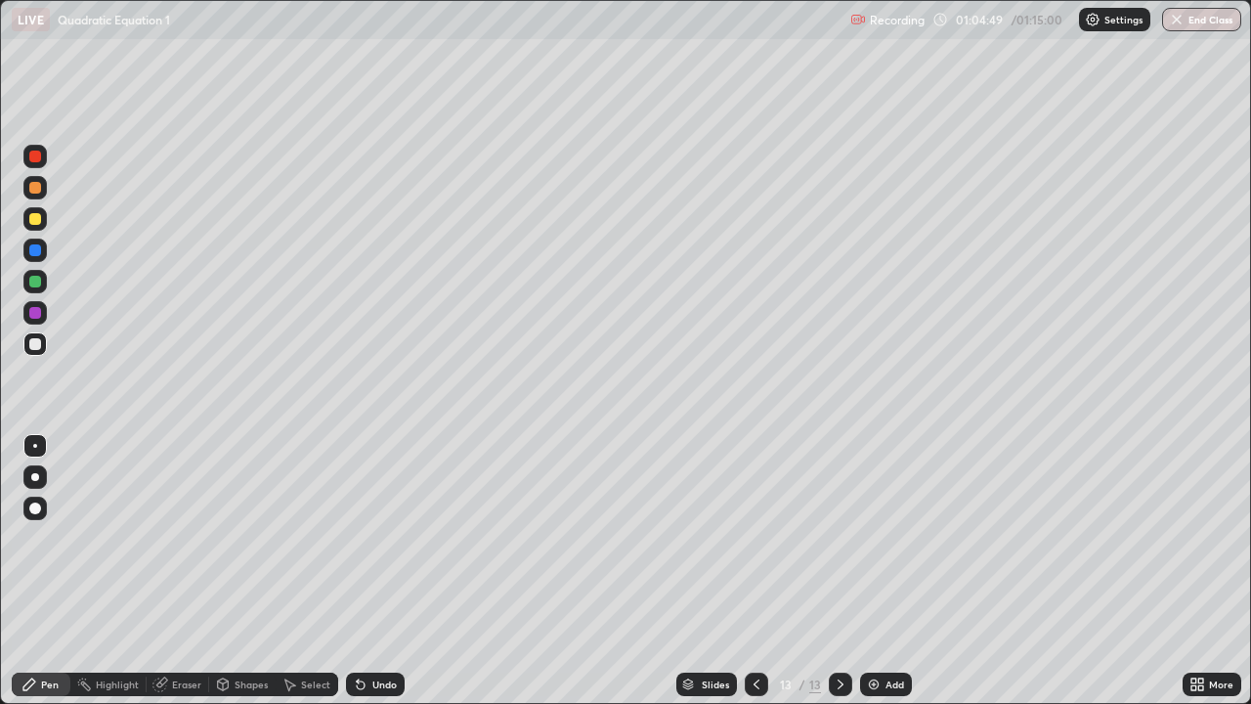
click at [871, 571] on img at bounding box center [874, 684] width 16 height 16
click at [375, 571] on div "Undo" at bounding box center [384, 684] width 24 height 10
click at [378, 571] on div "Undo" at bounding box center [384, 684] width 24 height 10
click at [1201, 16] on button "End Class" at bounding box center [1201, 19] width 79 height 23
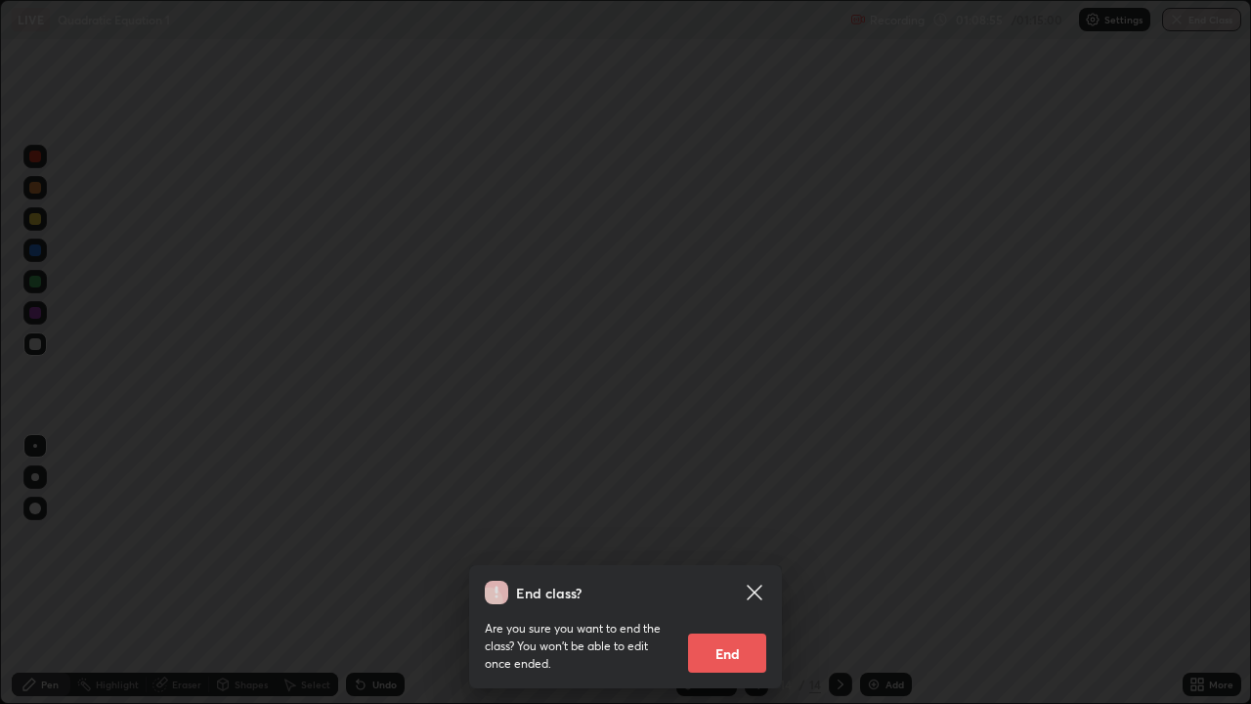
click at [723, 571] on button "End" at bounding box center [727, 652] width 78 height 39
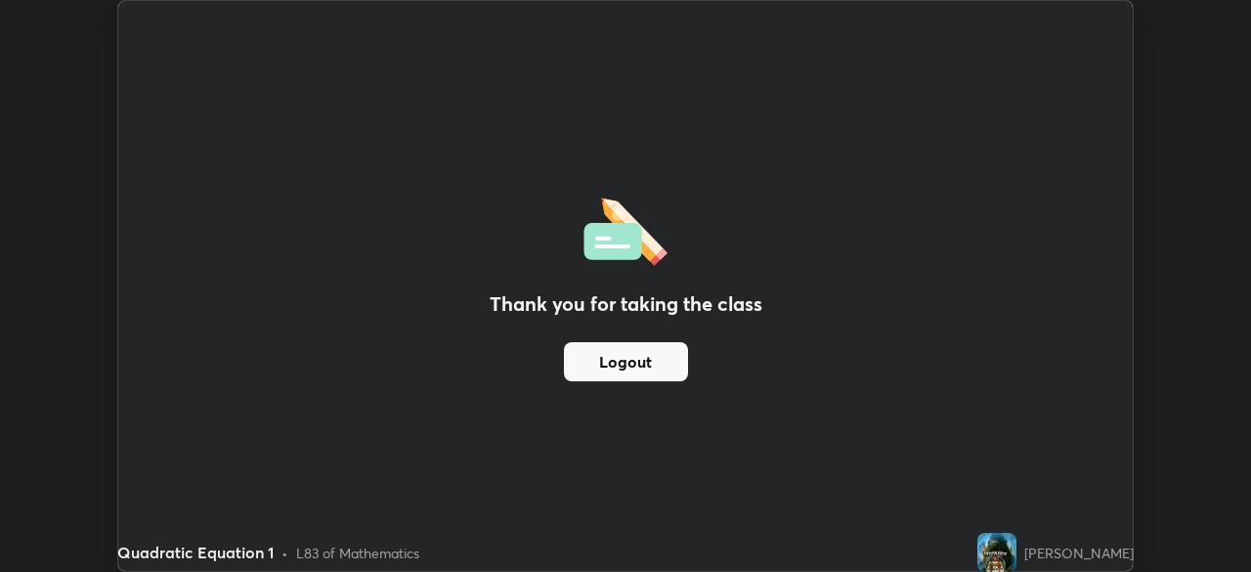
scroll to position [97143, 96464]
